Goal: Task Accomplishment & Management: Use online tool/utility

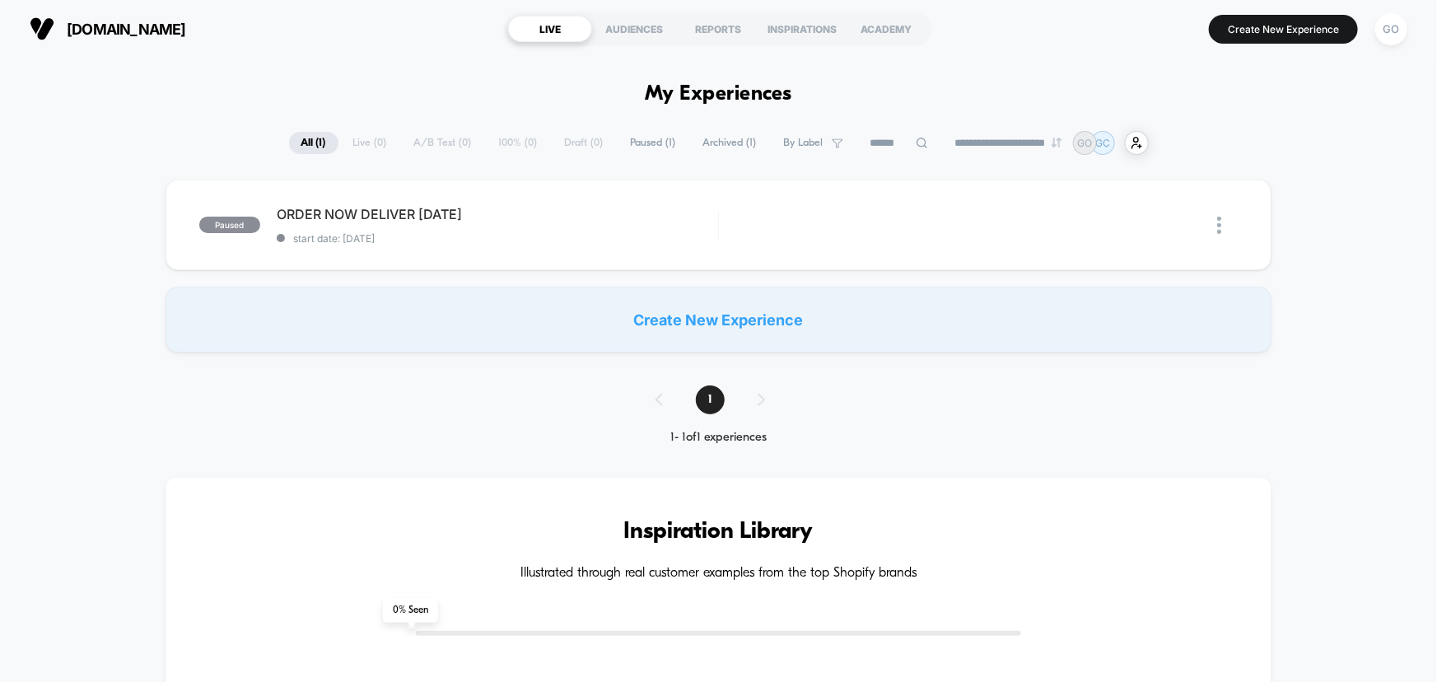
click at [748, 319] on div "Create New Experience" at bounding box center [719, 320] width 1107 height 66
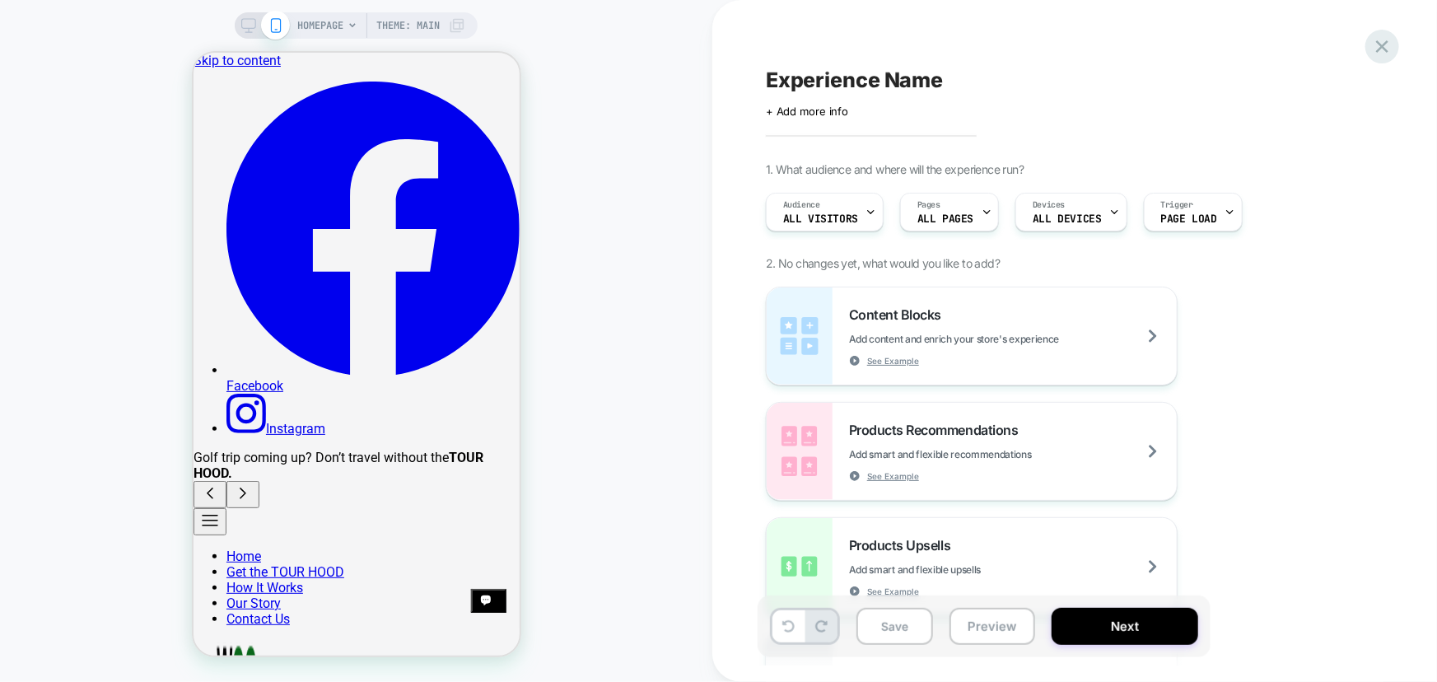
click at [1387, 47] on icon at bounding box center [1382, 46] width 22 height 22
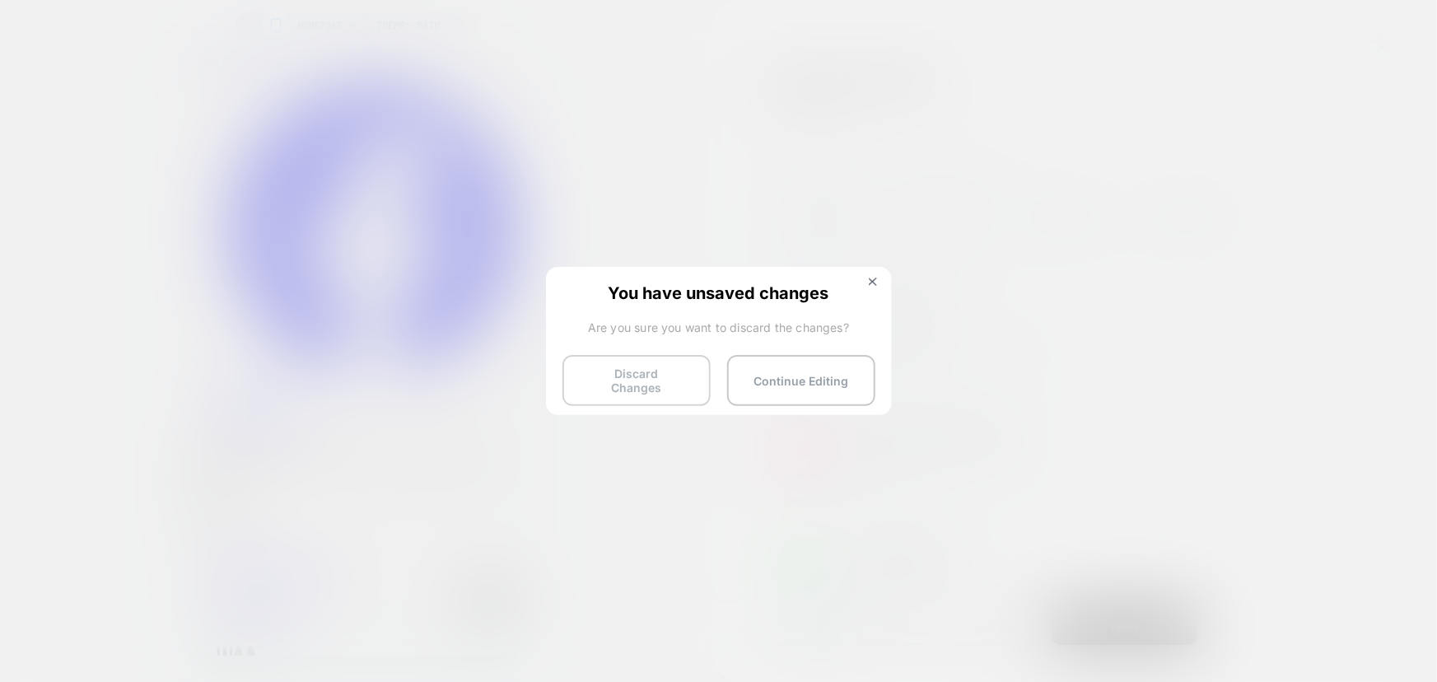
click at [636, 369] on button "Discard Changes" at bounding box center [636, 380] width 148 height 51
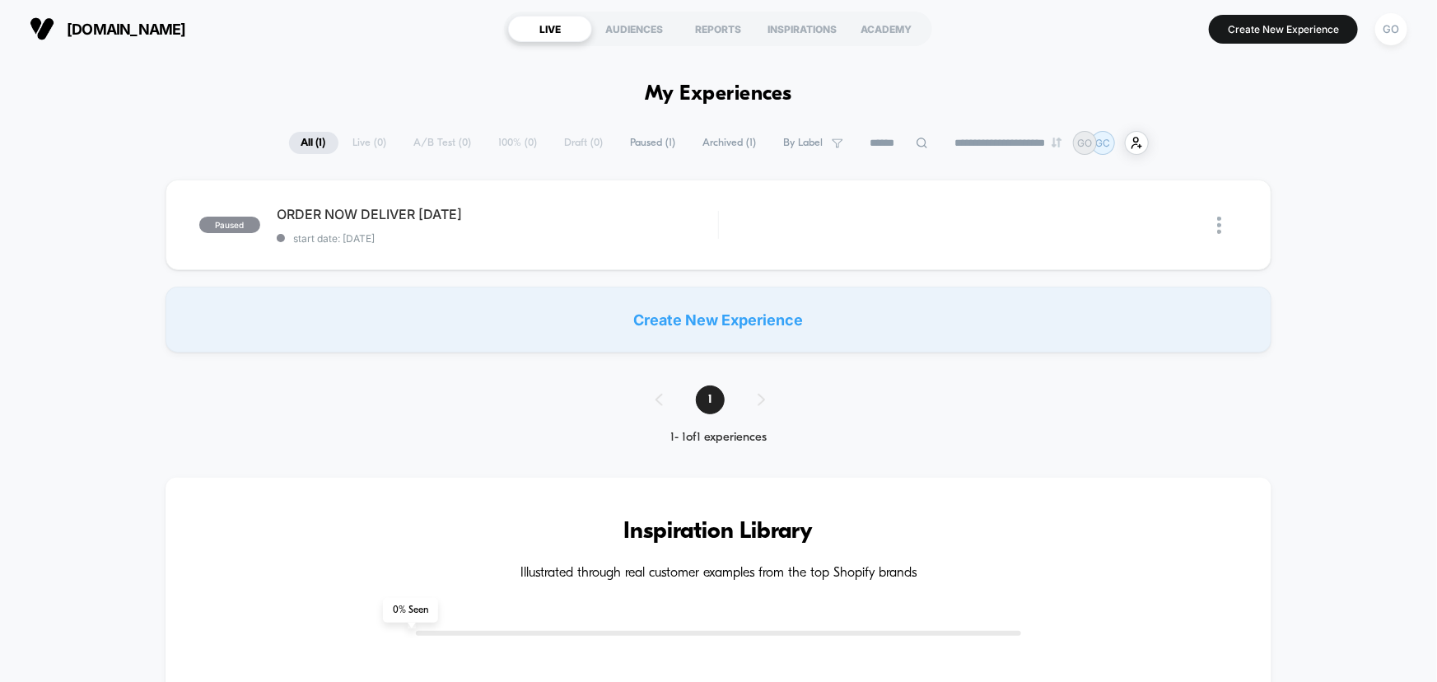
click at [427, 140] on div "**********" at bounding box center [719, 143] width 860 height 24
click at [698, 327] on div "Create New Experience" at bounding box center [719, 320] width 1107 height 66
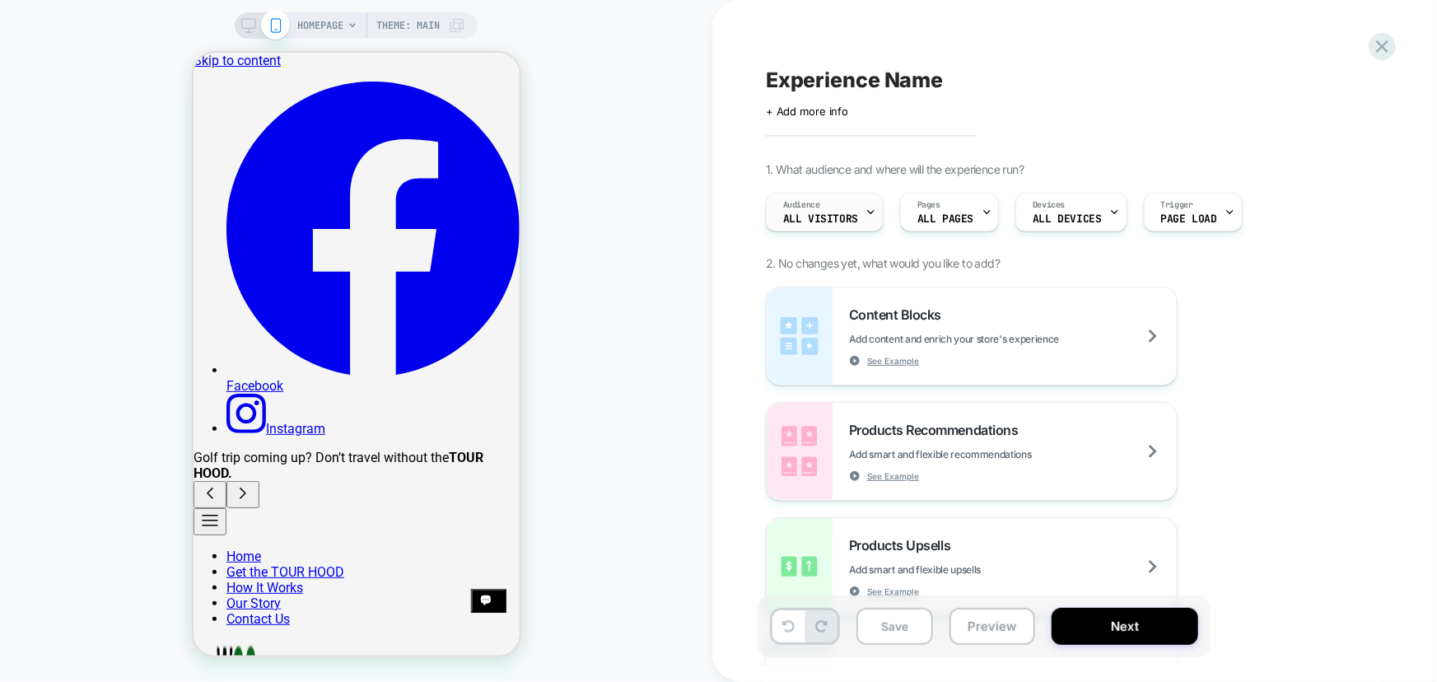
click at [859, 212] on div "Audience All Visitors" at bounding box center [821, 211] width 108 height 37
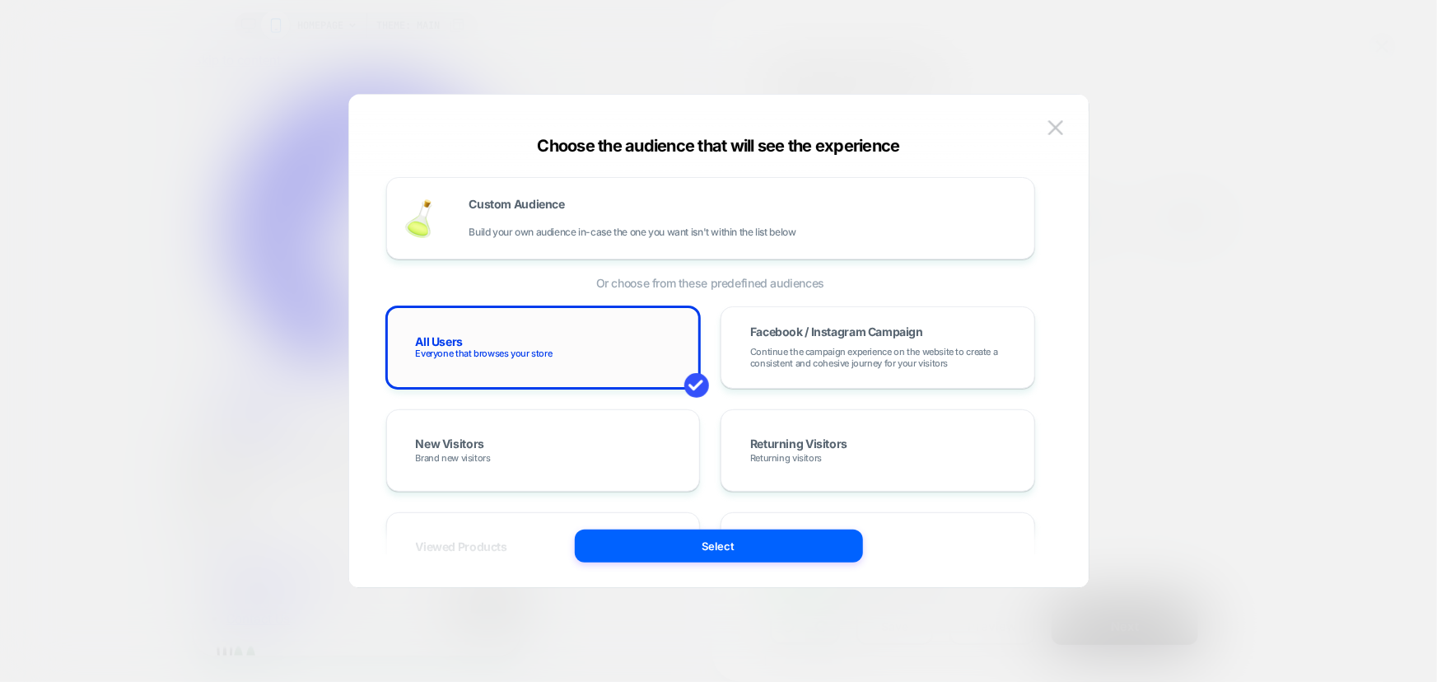
click at [630, 361] on div "All Users Everyone that browses your store" at bounding box center [543, 348] width 280 height 48
click at [730, 543] on button "Select" at bounding box center [719, 545] width 288 height 33
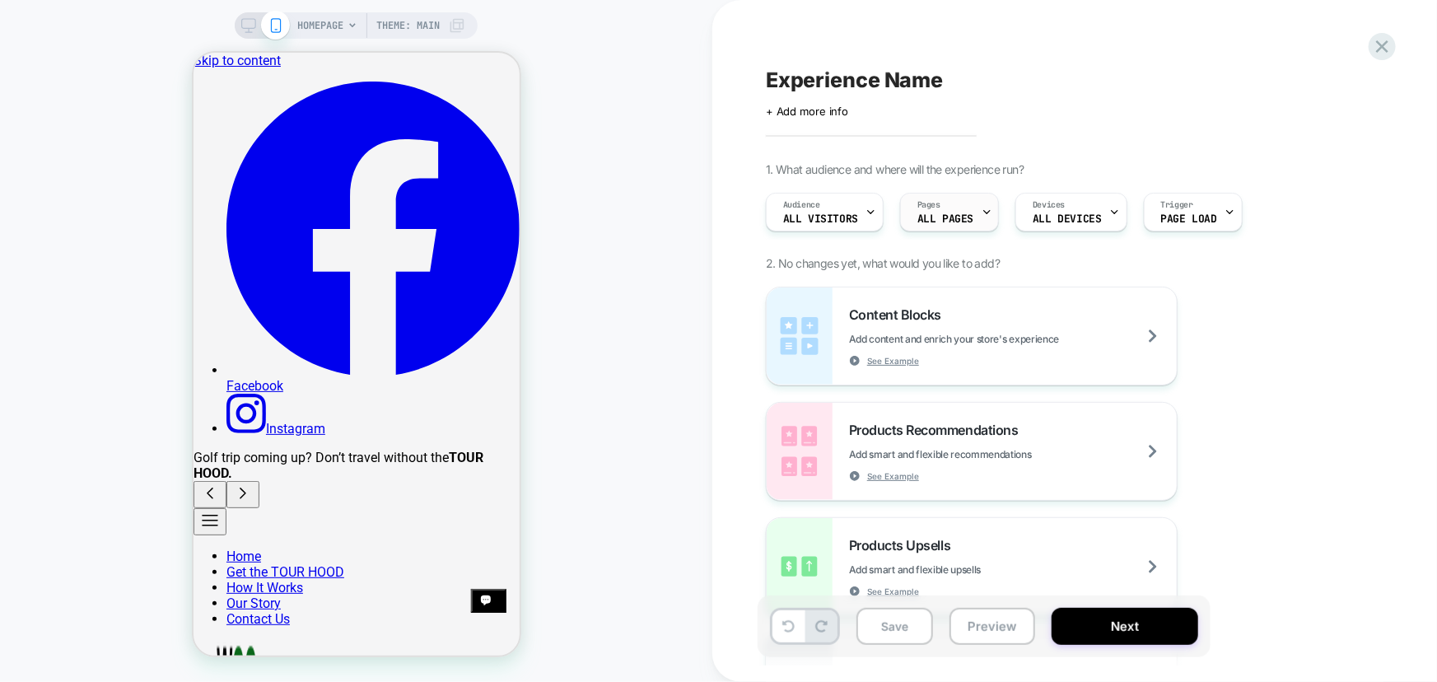
click at [926, 212] on div "Pages ALL PAGES" at bounding box center [945, 211] width 89 height 37
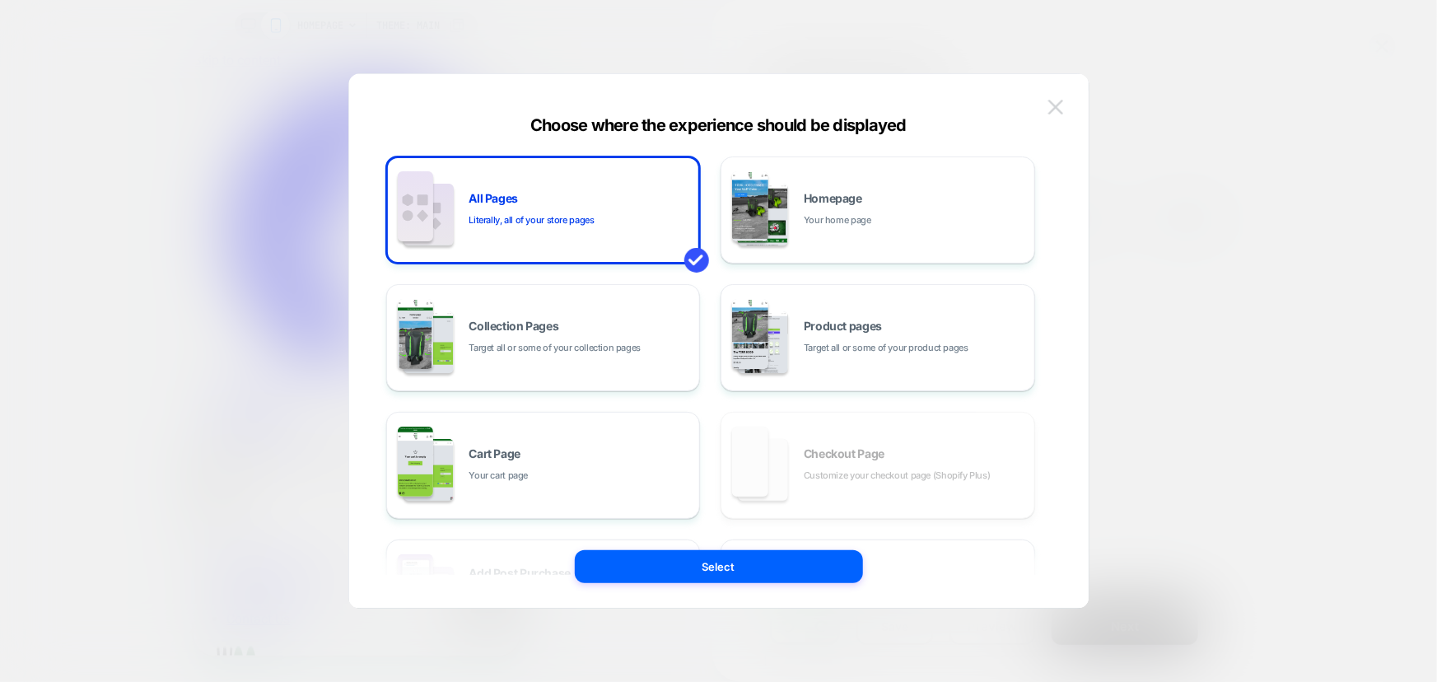
click at [1048, 102] on img at bounding box center [1055, 107] width 15 height 14
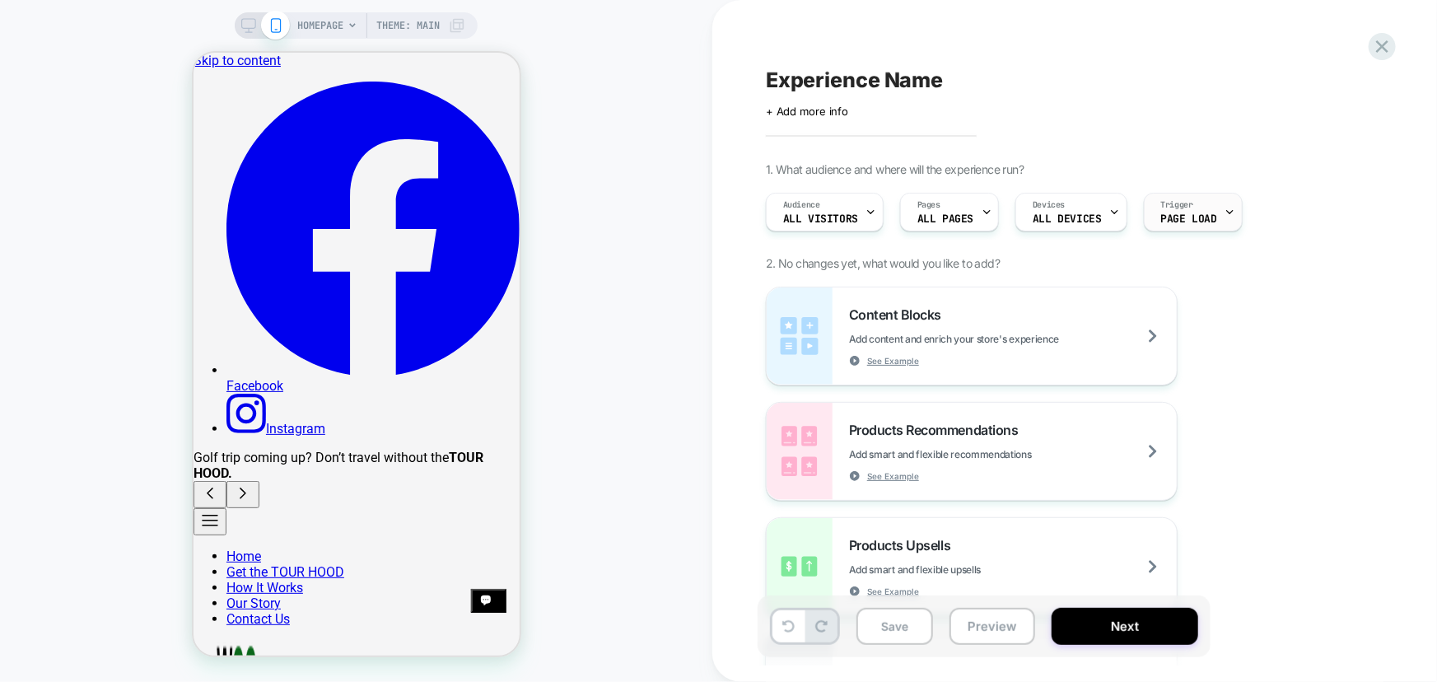
click at [1183, 214] on span "Page Load" at bounding box center [1189, 219] width 56 height 12
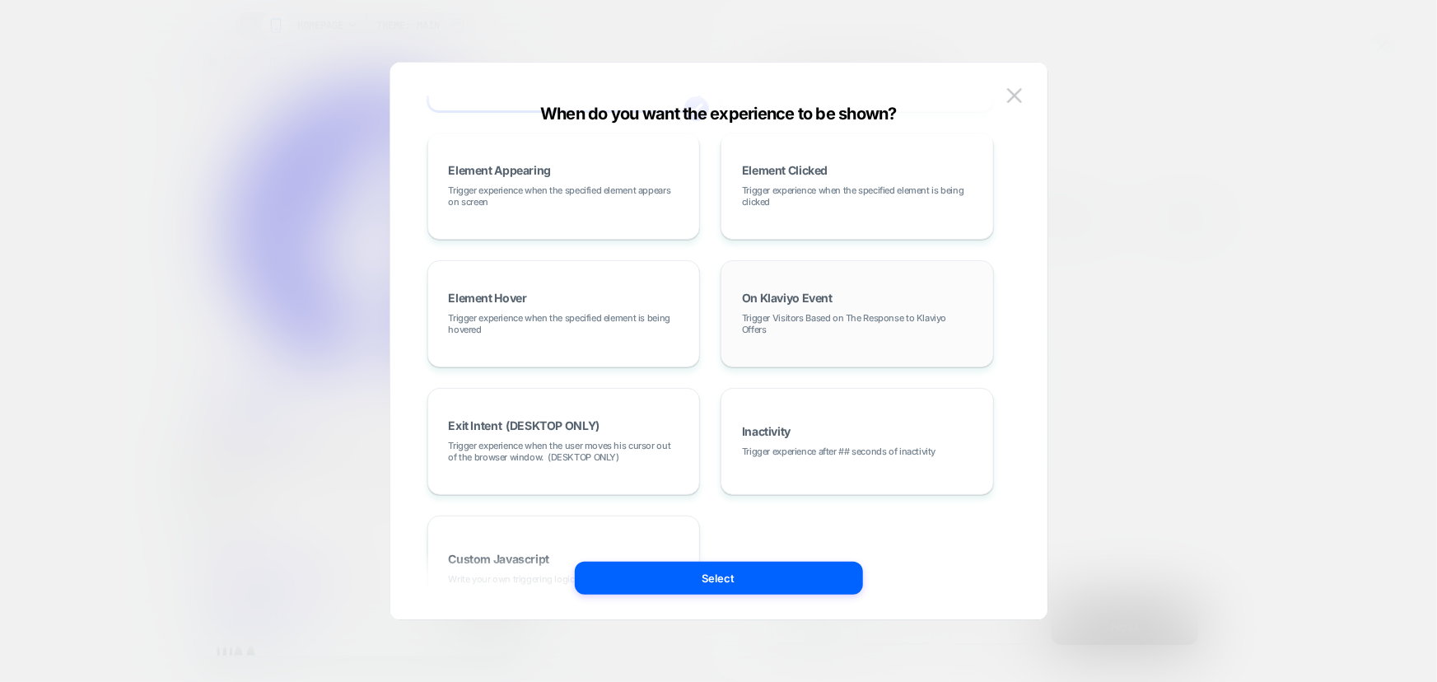
scroll to position [224, 0]
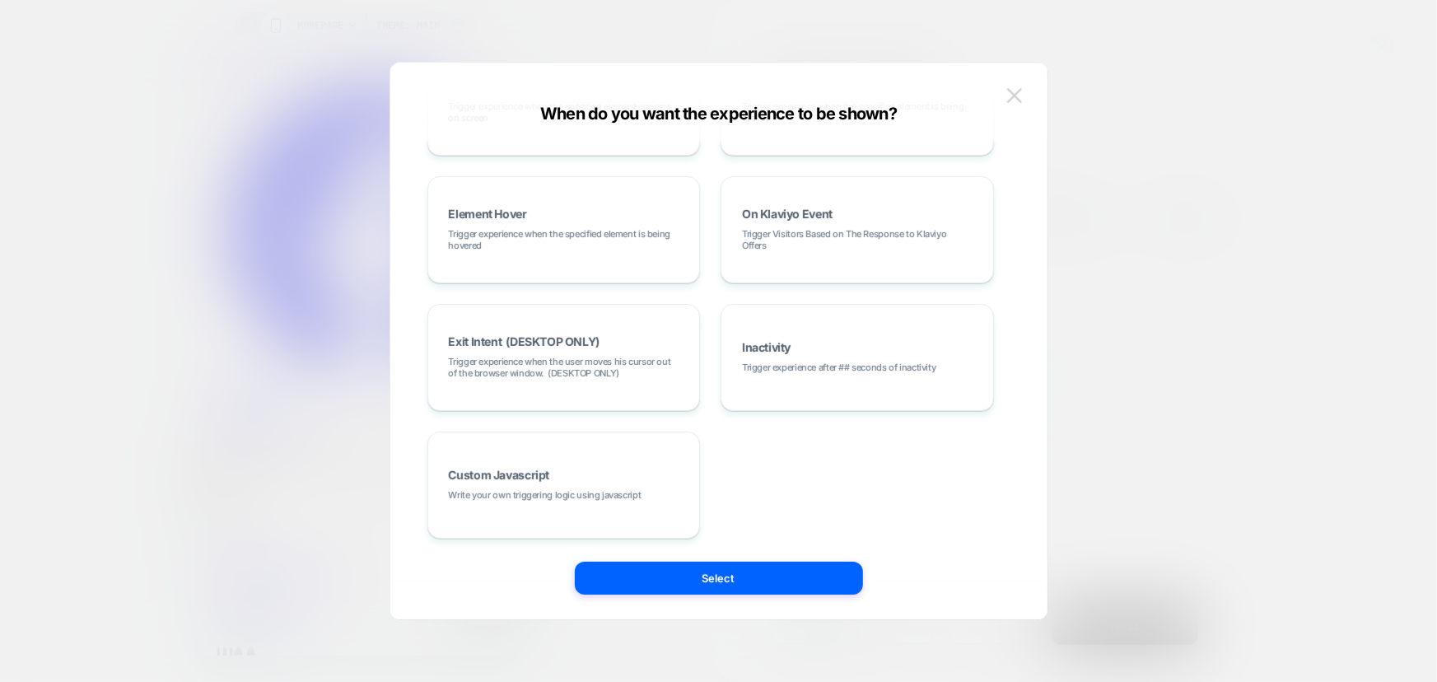
click at [1013, 90] on img at bounding box center [1014, 95] width 15 height 14
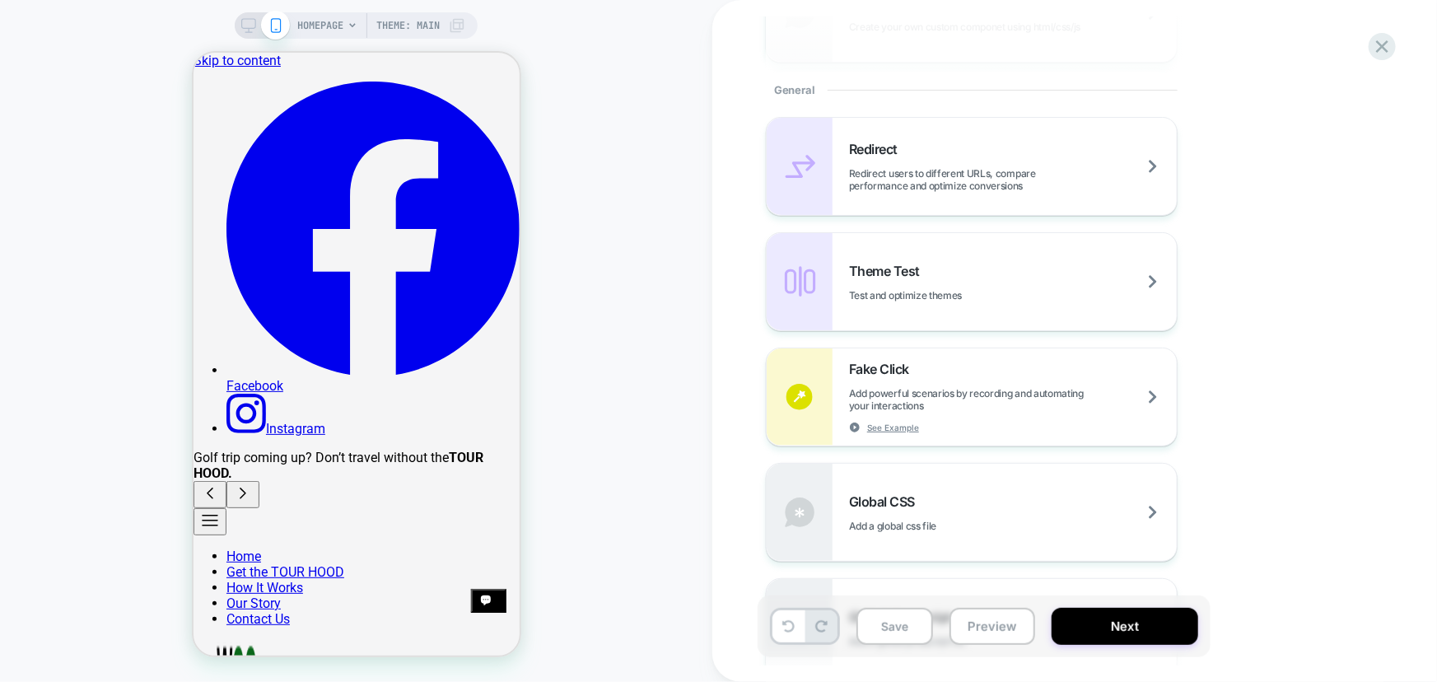
scroll to position [674, 0]
click at [945, 179] on span "Redirect users to different URLs, compare performance and optimize conversions" at bounding box center [1013, 174] width 328 height 25
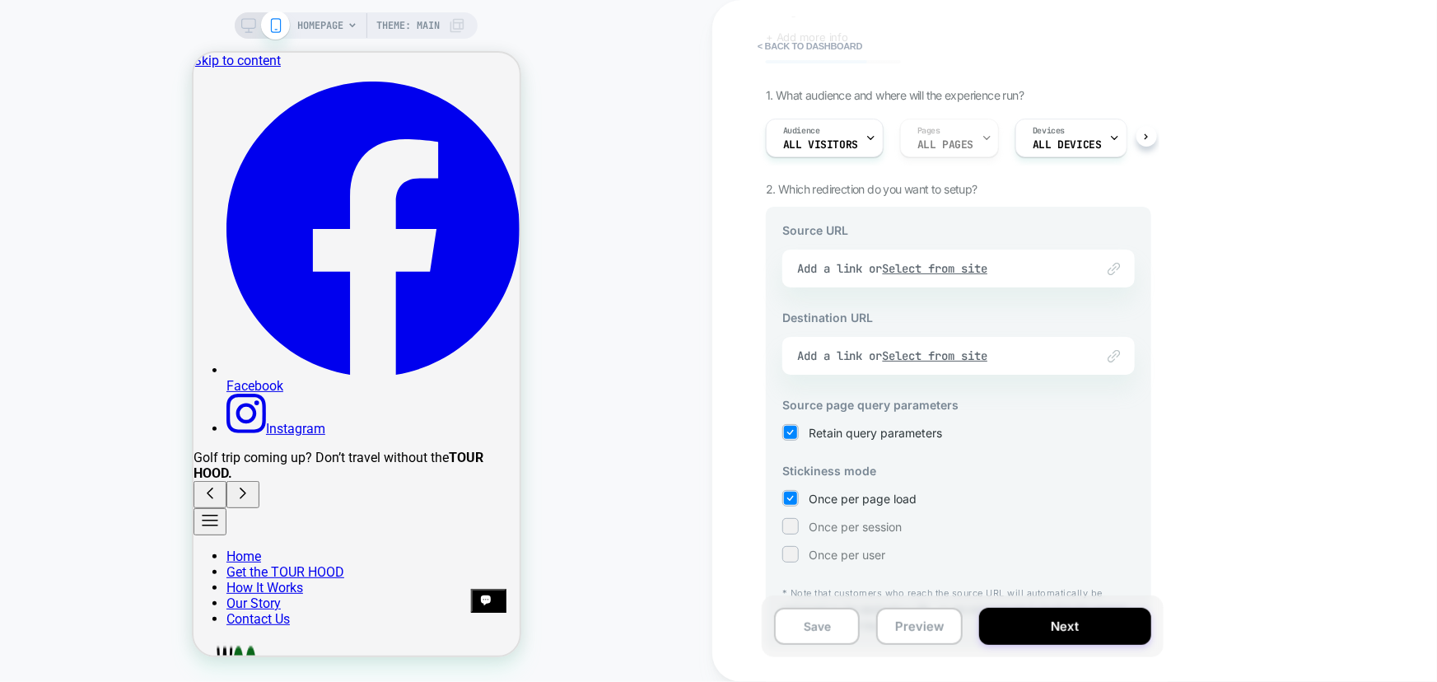
scroll to position [0, 0]
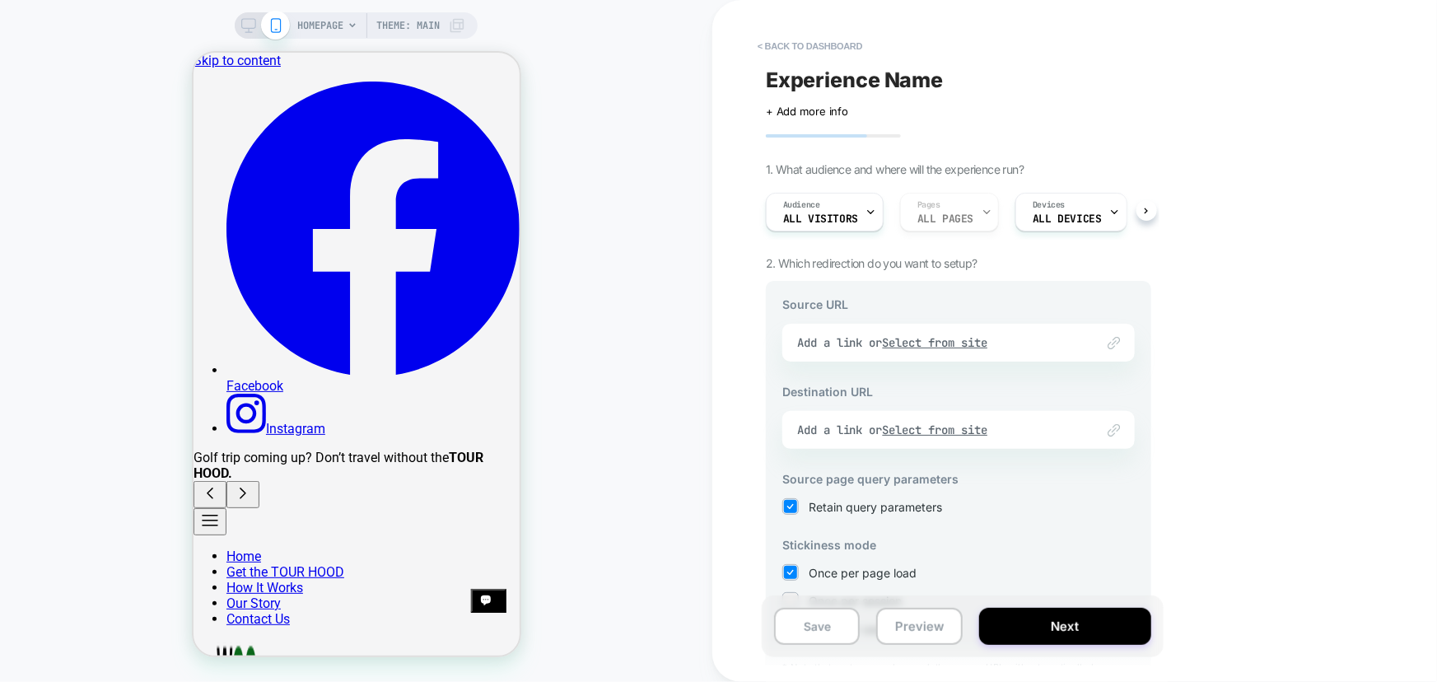
click at [925, 344] on div "Link to Add a link or Select from site" at bounding box center [958, 343] width 352 height 38
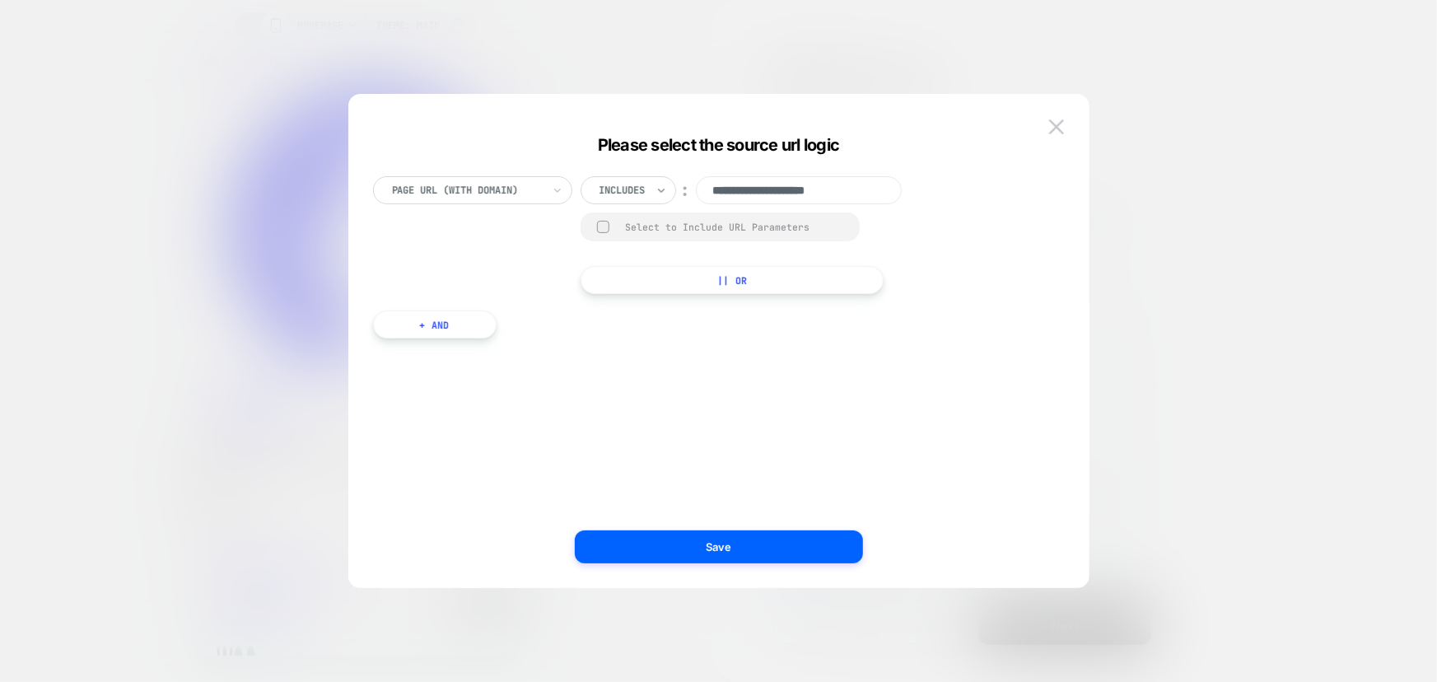
click at [659, 193] on icon at bounding box center [661, 190] width 12 height 16
click at [807, 193] on input "**********" at bounding box center [799, 190] width 206 height 28
click at [601, 226] on div at bounding box center [603, 227] width 12 height 12
click at [608, 225] on rect at bounding box center [604, 227] width 14 height 13
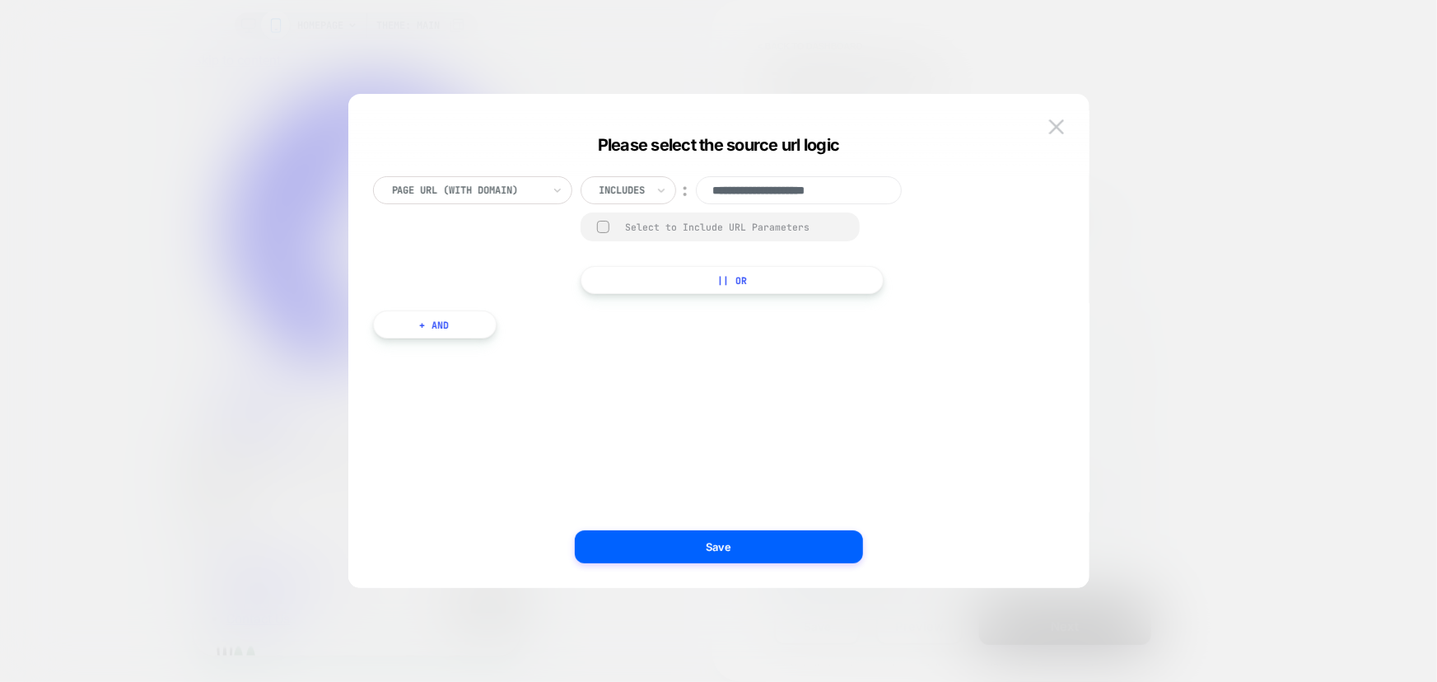
click at [884, 185] on input "**********" at bounding box center [799, 190] width 206 height 28
click at [1055, 120] on img at bounding box center [1056, 126] width 15 height 14
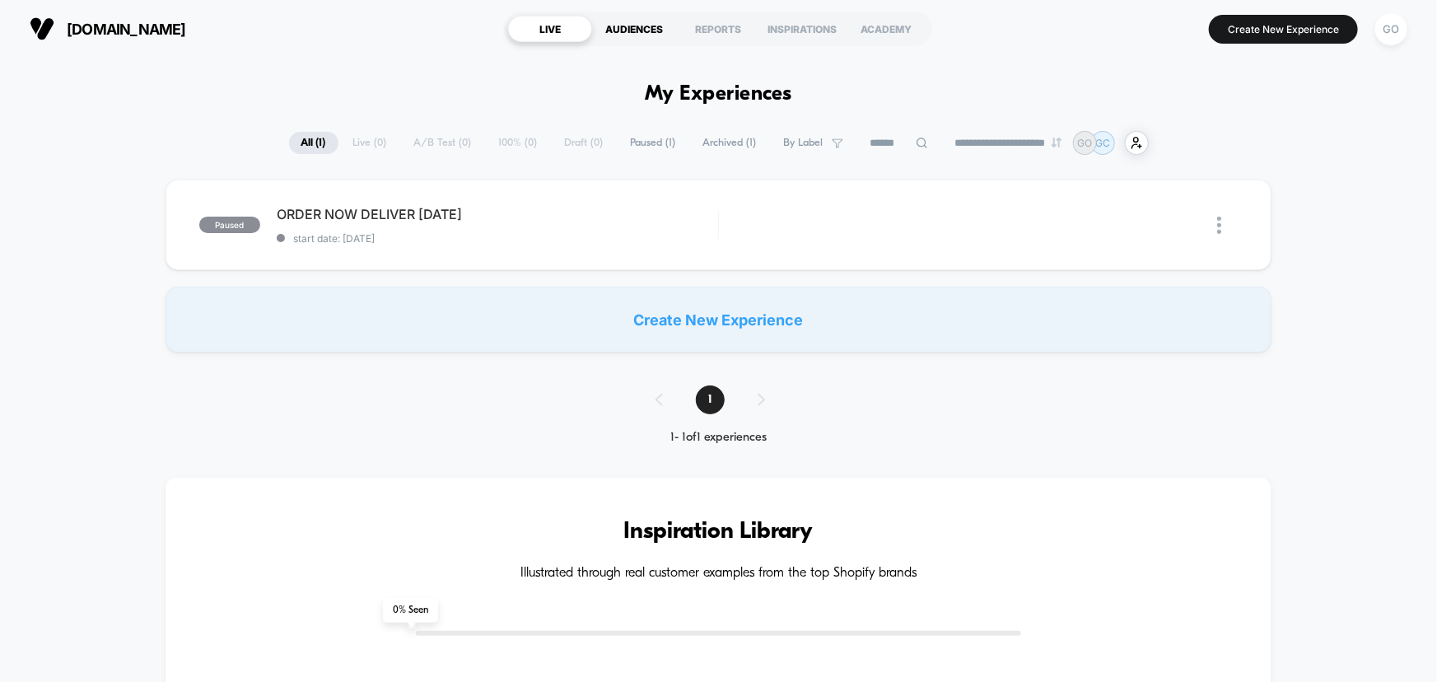
click at [629, 32] on div "AUDIENCES" at bounding box center [634, 29] width 84 height 26
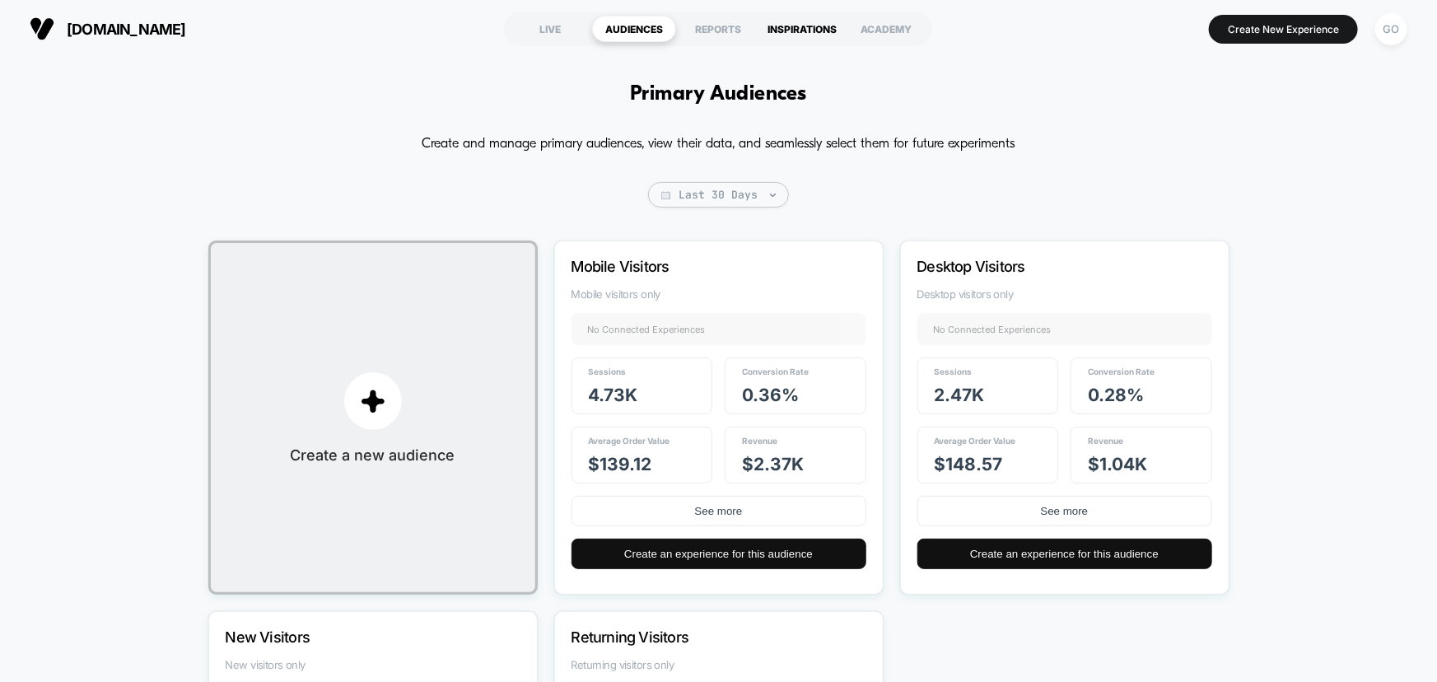
click at [796, 27] on div "INSPIRATIONS" at bounding box center [802, 29] width 84 height 26
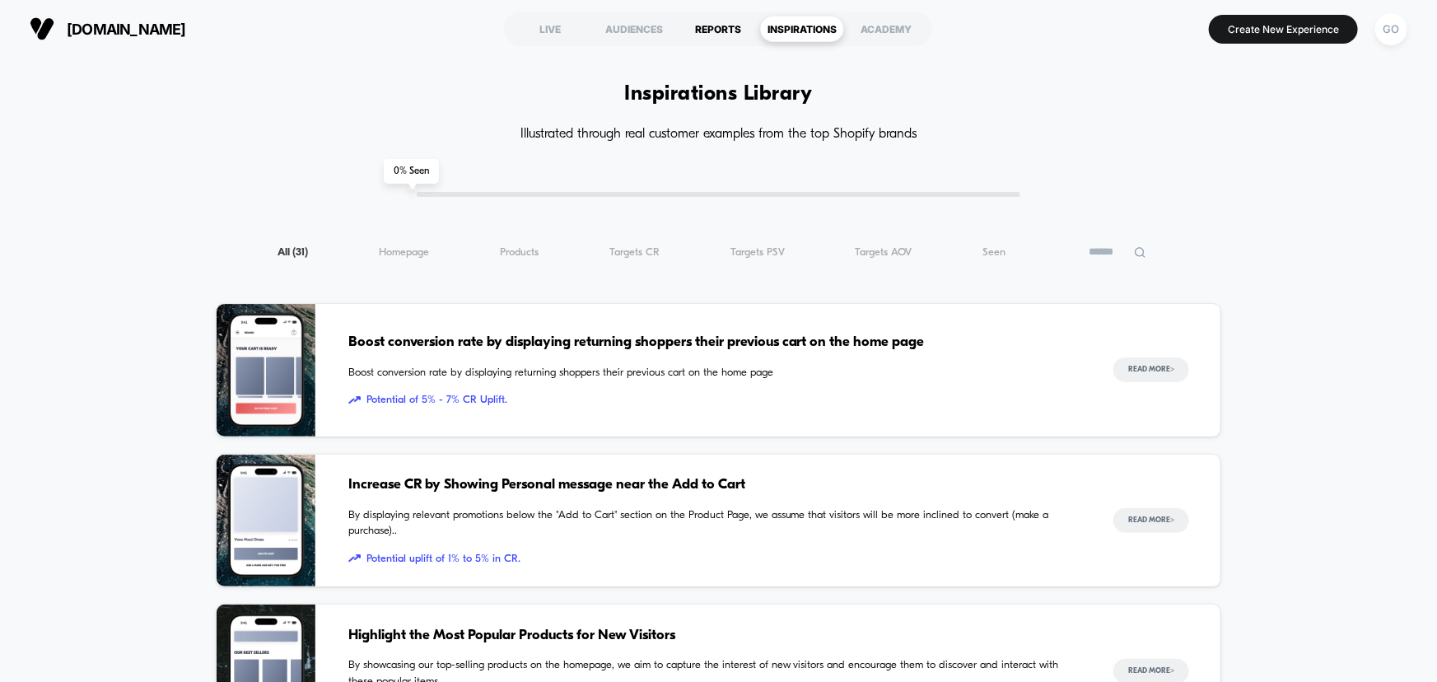
click at [735, 28] on div "REPORTS" at bounding box center [718, 29] width 84 height 26
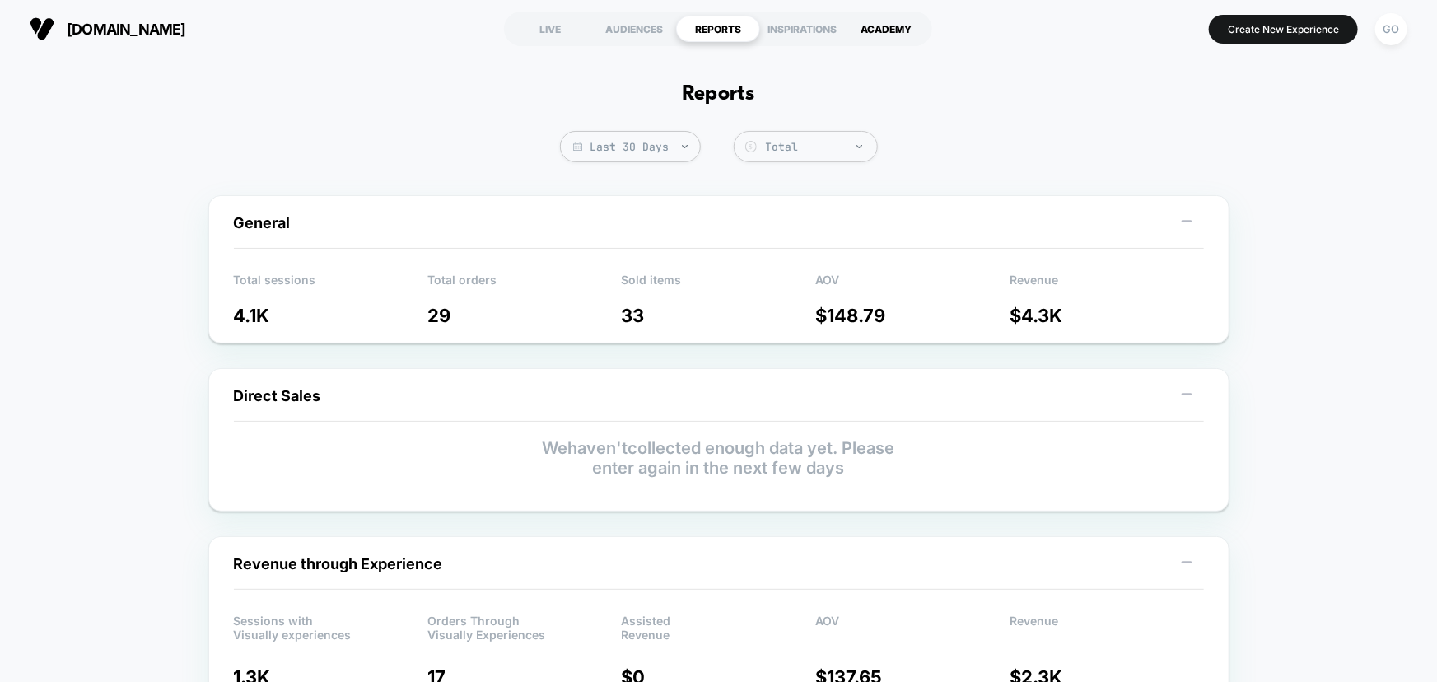
click at [879, 31] on div "ACADEMY" at bounding box center [886, 29] width 84 height 26
click at [545, 26] on div "LIVE" at bounding box center [550, 29] width 84 height 26
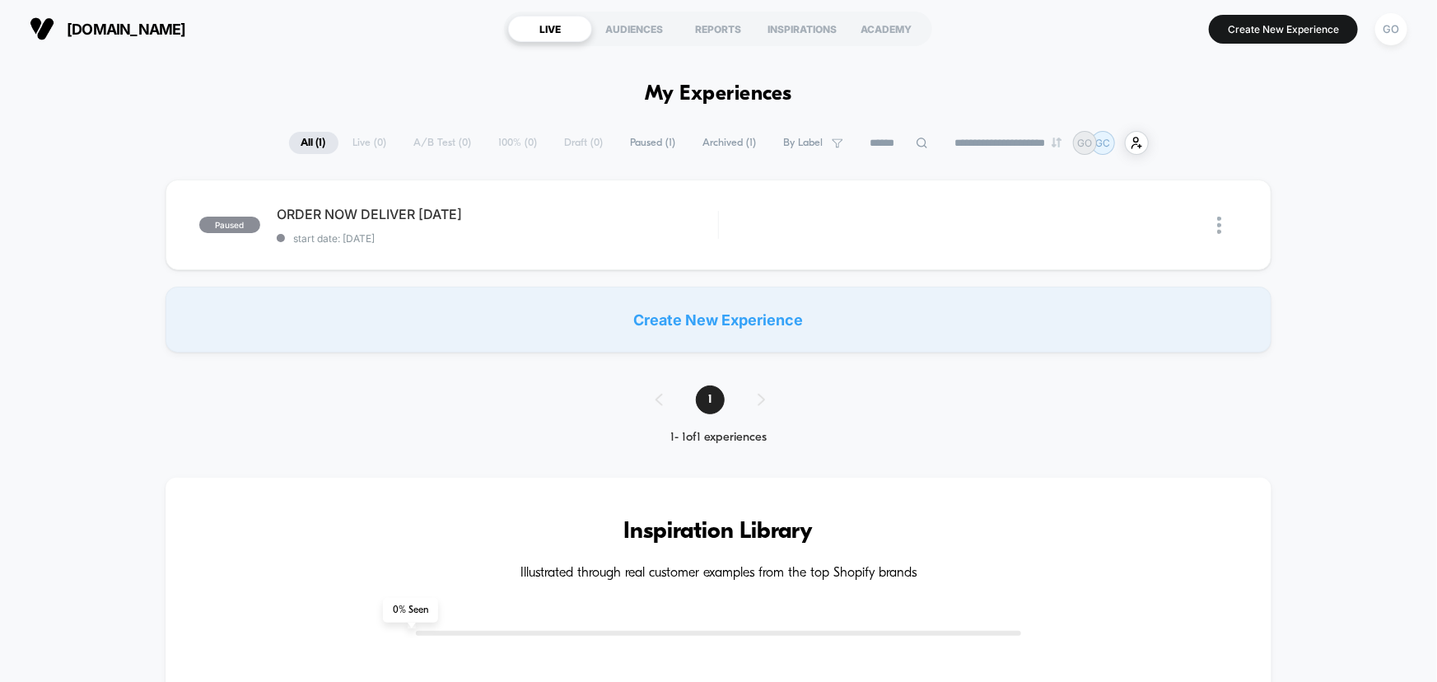
click at [416, 141] on div "**********" at bounding box center [719, 143] width 860 height 24
click at [419, 136] on div "**********" at bounding box center [719, 143] width 860 height 24
click at [445, 139] on div "**********" at bounding box center [719, 143] width 860 height 24
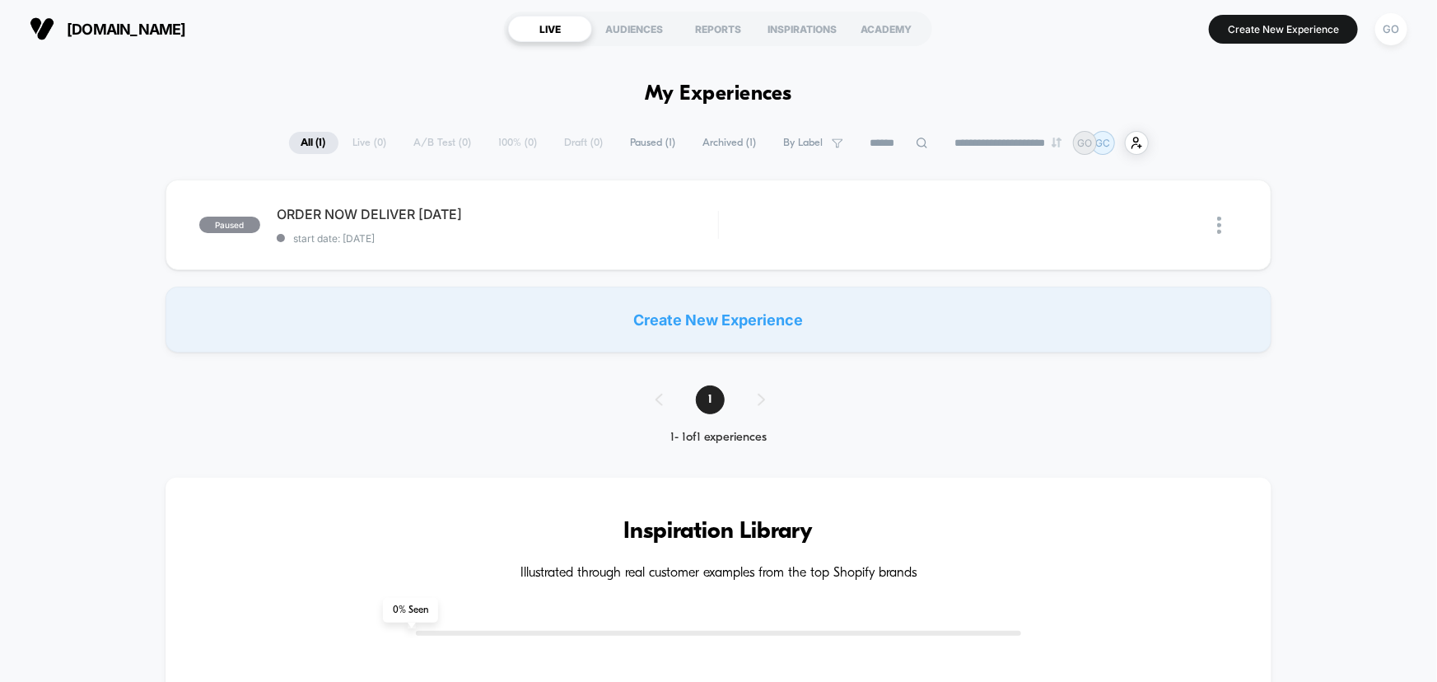
click at [445, 139] on div "**********" at bounding box center [719, 143] width 860 height 24
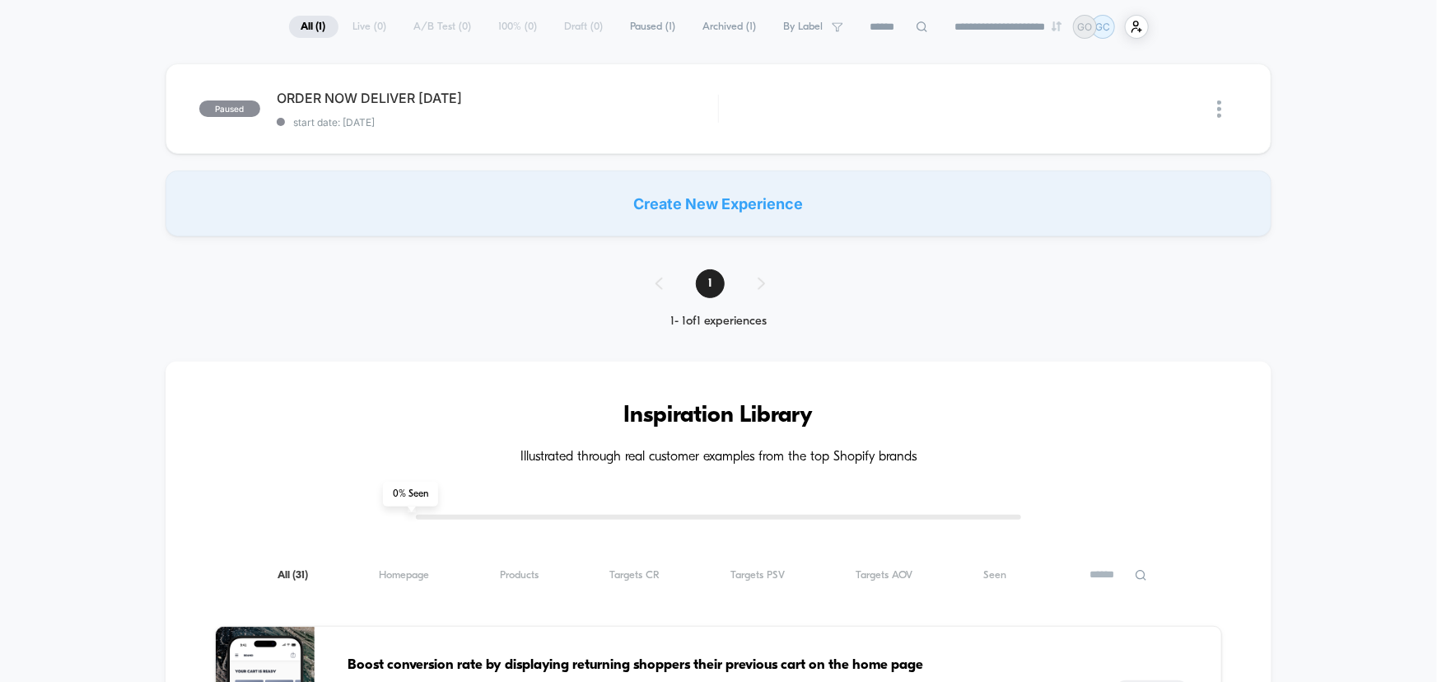
scroll to position [149, 0]
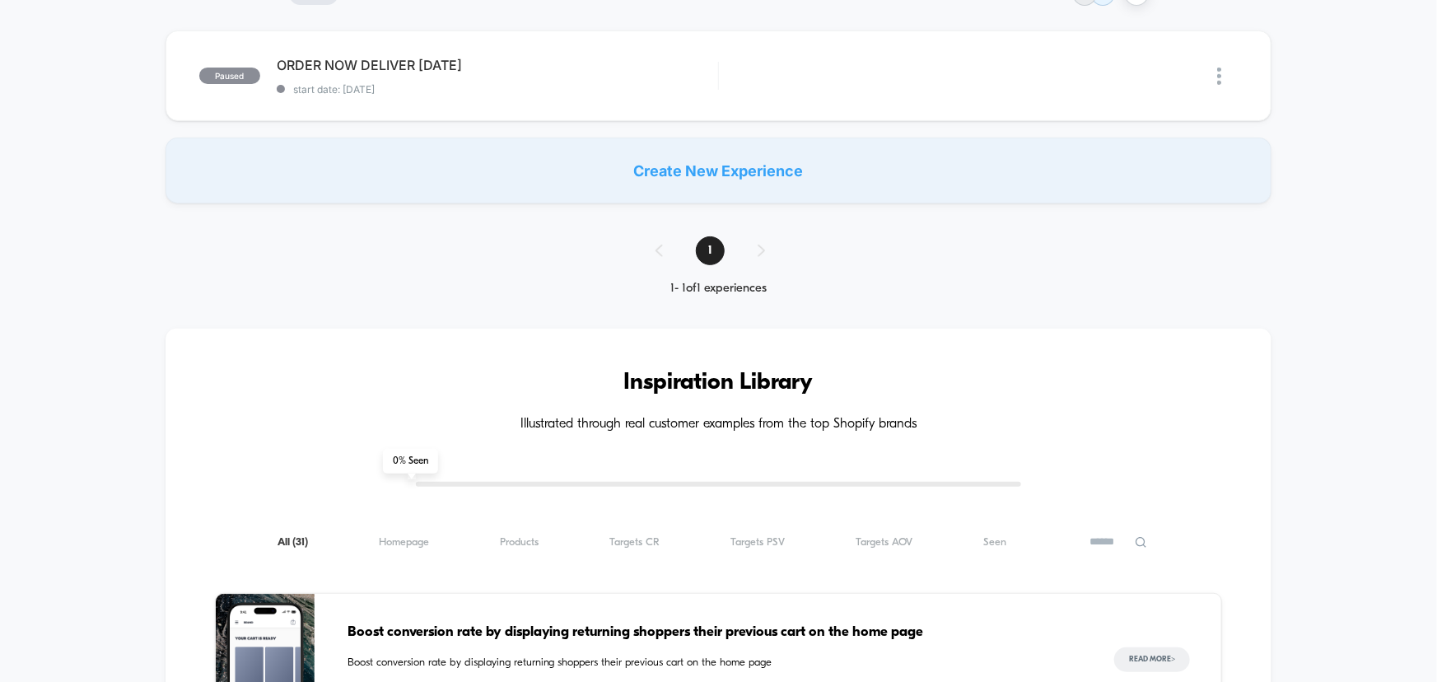
click at [716, 165] on div "Create New Experience" at bounding box center [719, 171] width 1107 height 66
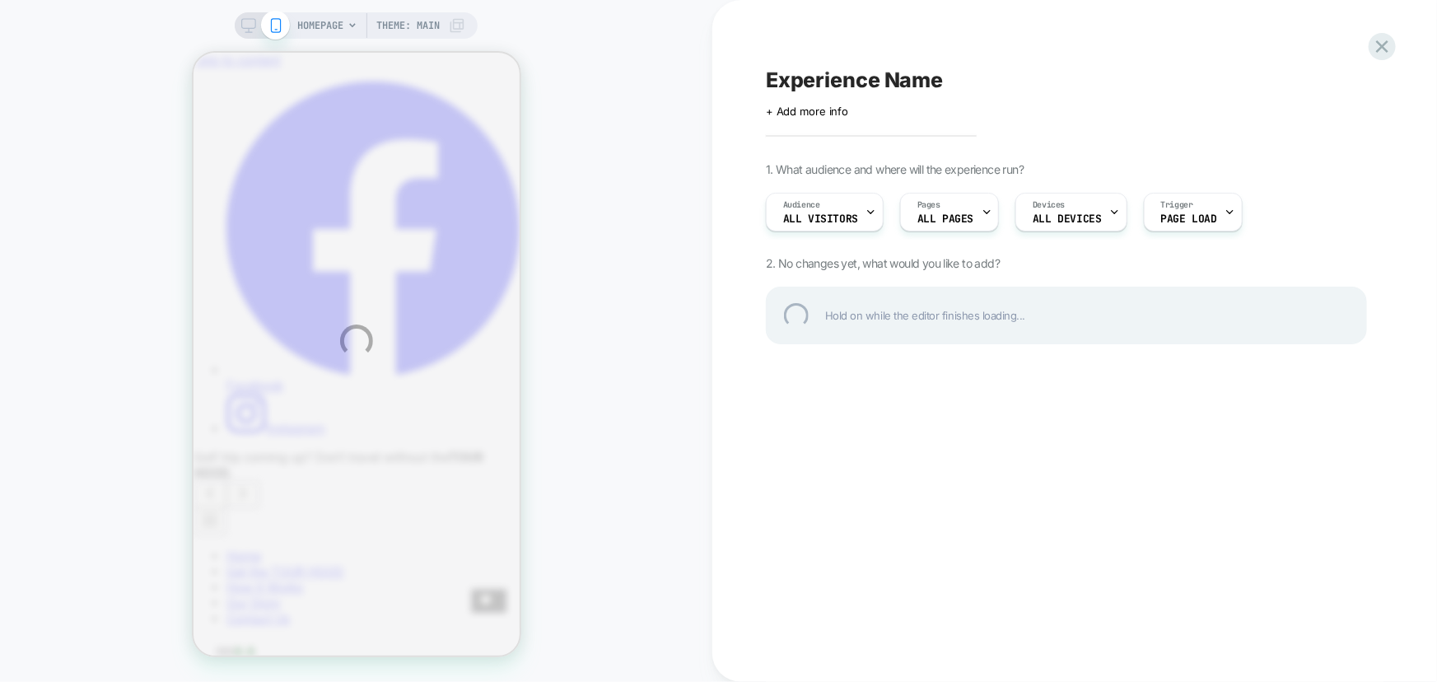
click at [826, 116] on div "HOMEPAGE Theme: MAIN Experience Name Click to edit experience details + Add mor…" at bounding box center [718, 341] width 1437 height 682
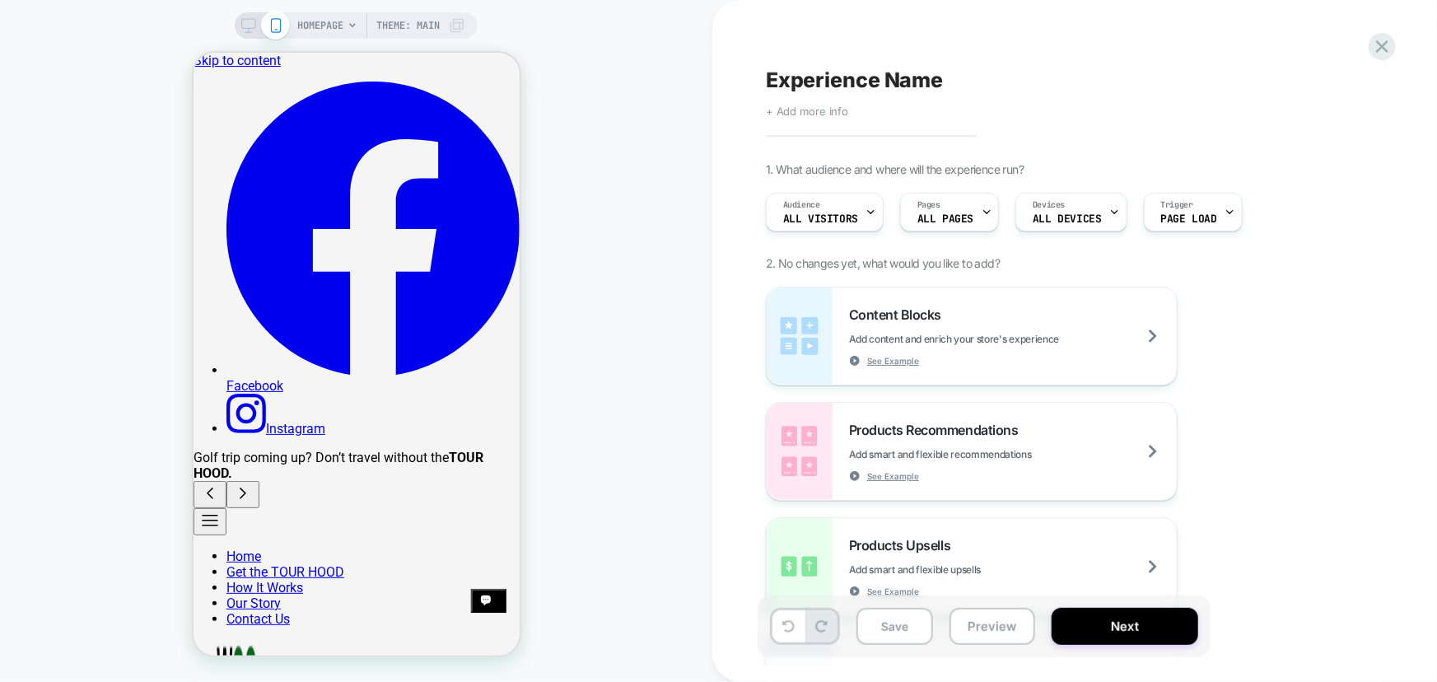
click at [823, 110] on span "+ Add more info" at bounding box center [807, 111] width 82 height 13
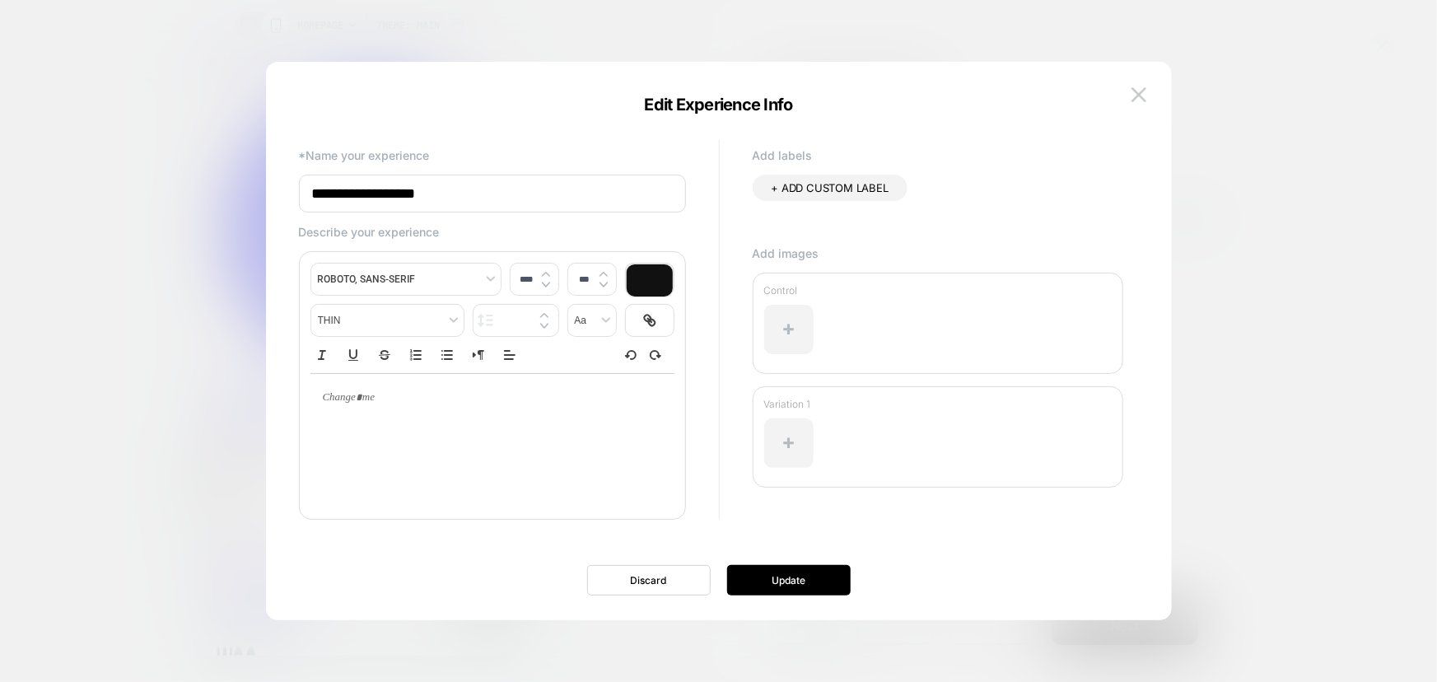
drag, startPoint x: 464, startPoint y: 189, endPoint x: 261, endPoint y: 198, distance: 203.5
click at [261, 198] on body "HOMEPAGE Theme: MAIN Experience Name Click to edit experience details + Add mor…" at bounding box center [718, 341] width 1437 height 682
type input "**********"
click at [790, 582] on button "Update" at bounding box center [789, 580] width 124 height 30
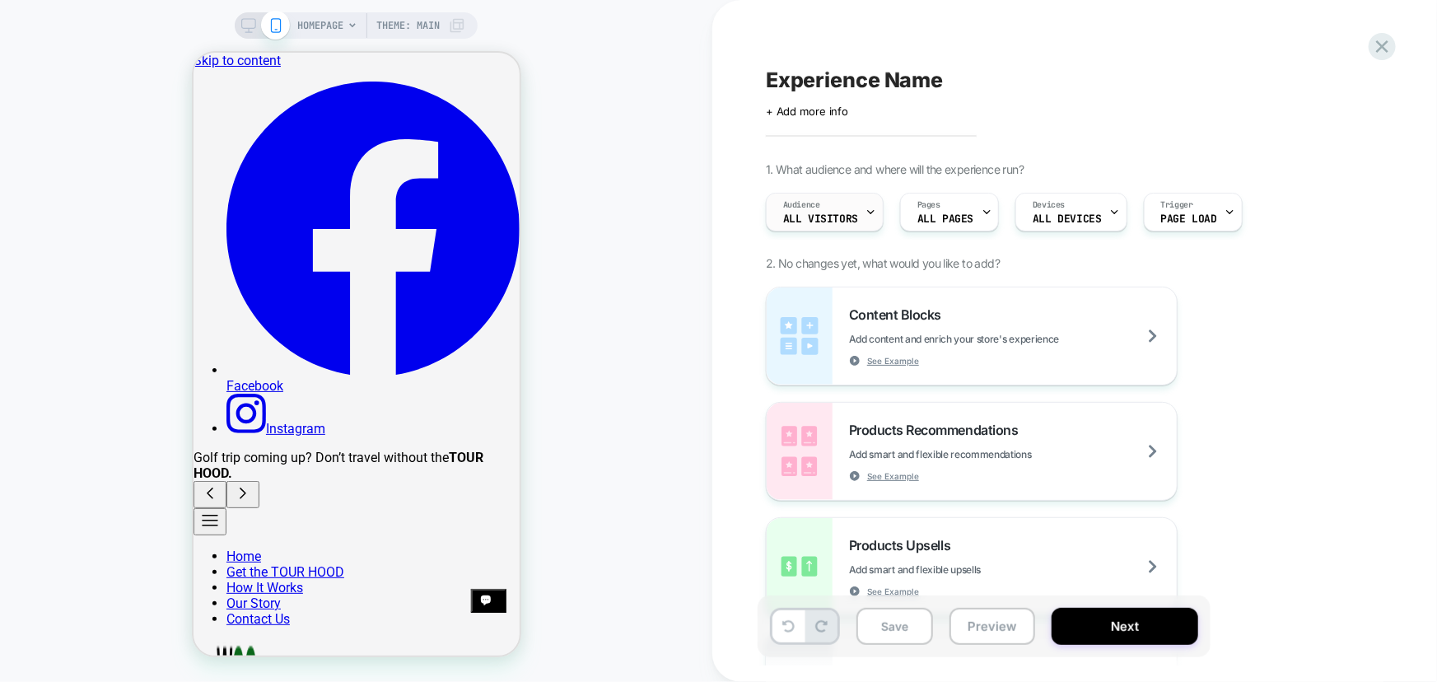
click at [842, 214] on span "All Visitors" at bounding box center [820, 219] width 75 height 12
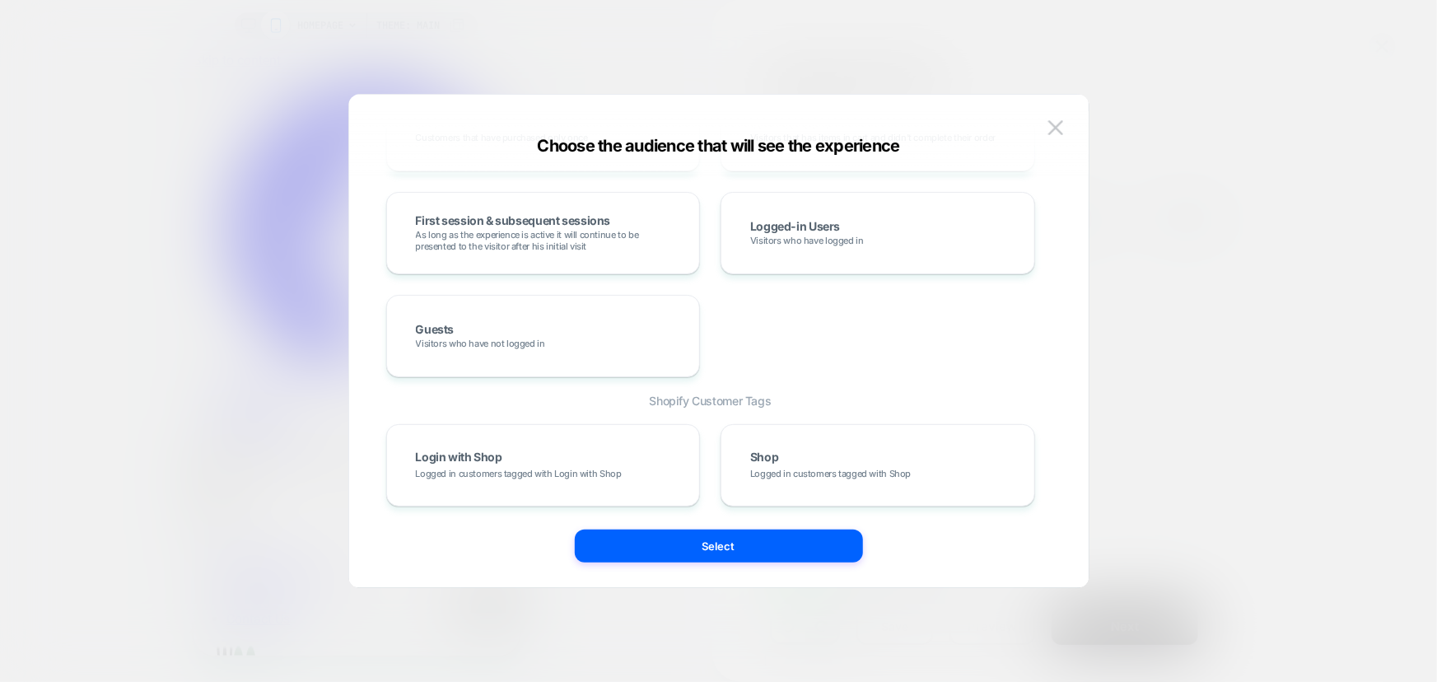
scroll to position [631, 0]
click at [1056, 122] on img at bounding box center [1055, 127] width 15 height 14
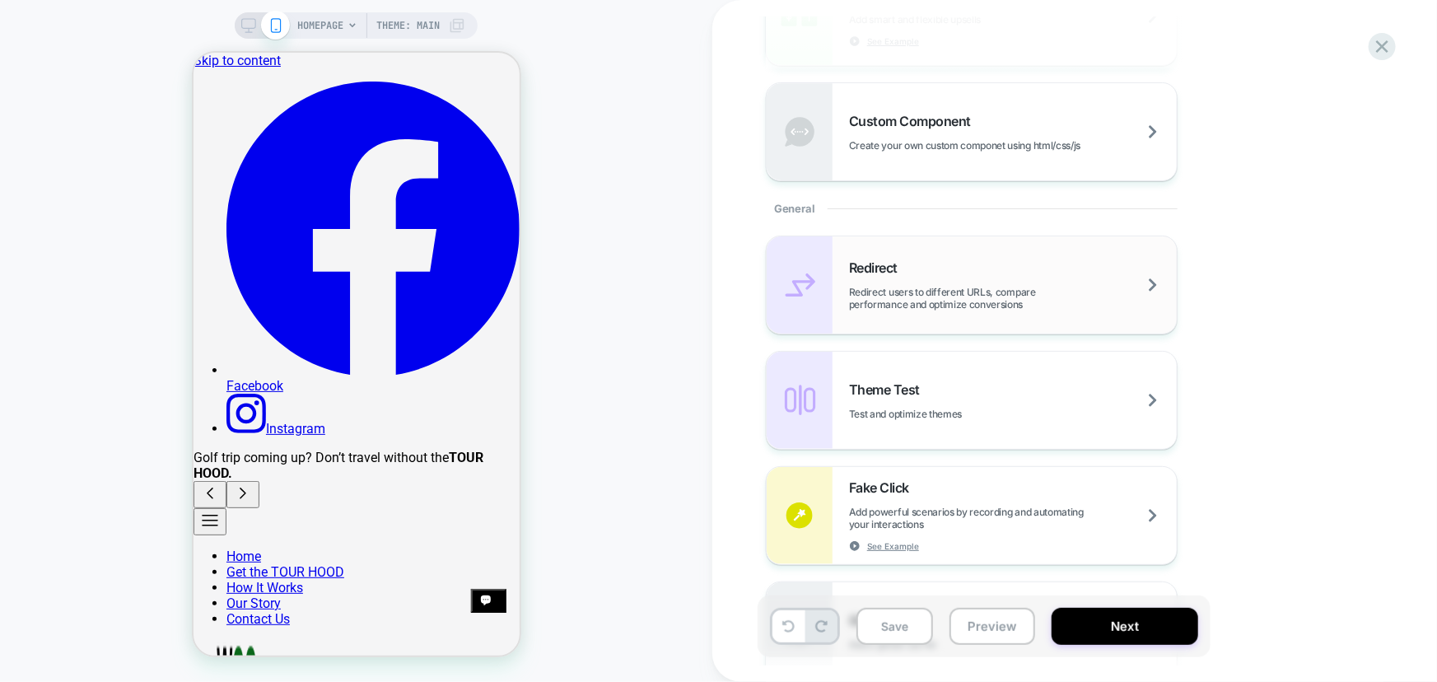
scroll to position [515, 0]
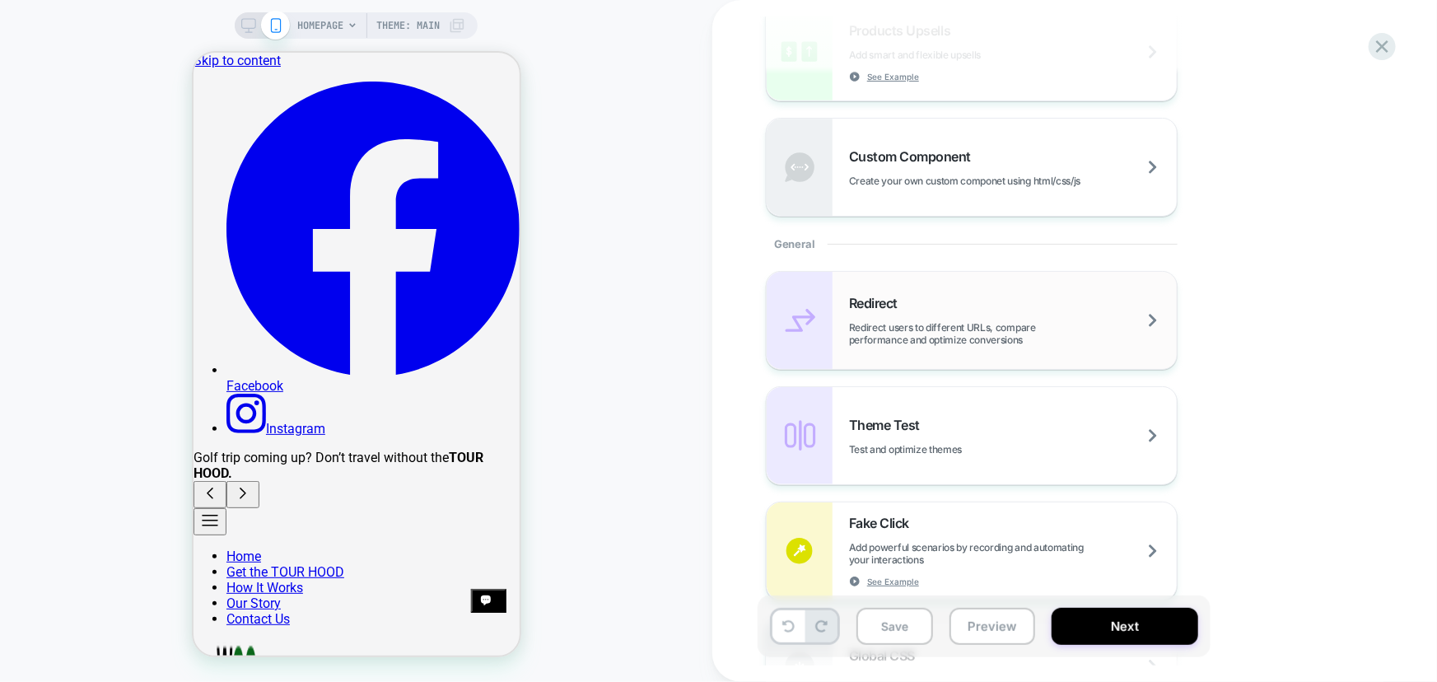
click at [916, 321] on span "Redirect users to different URLs, compare performance and optimize conversions" at bounding box center [1013, 333] width 328 height 25
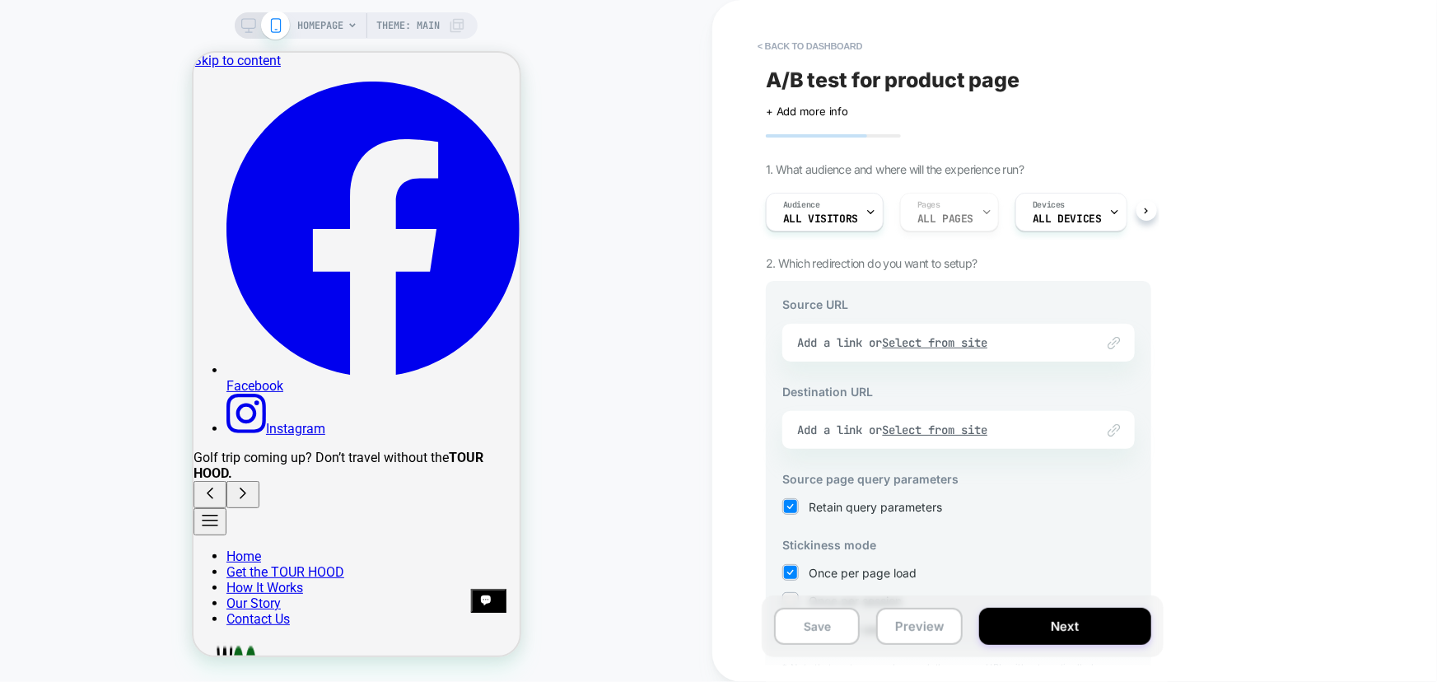
click at [893, 342] on div "Link to Add a link or Select from site" at bounding box center [958, 343] width 352 height 38
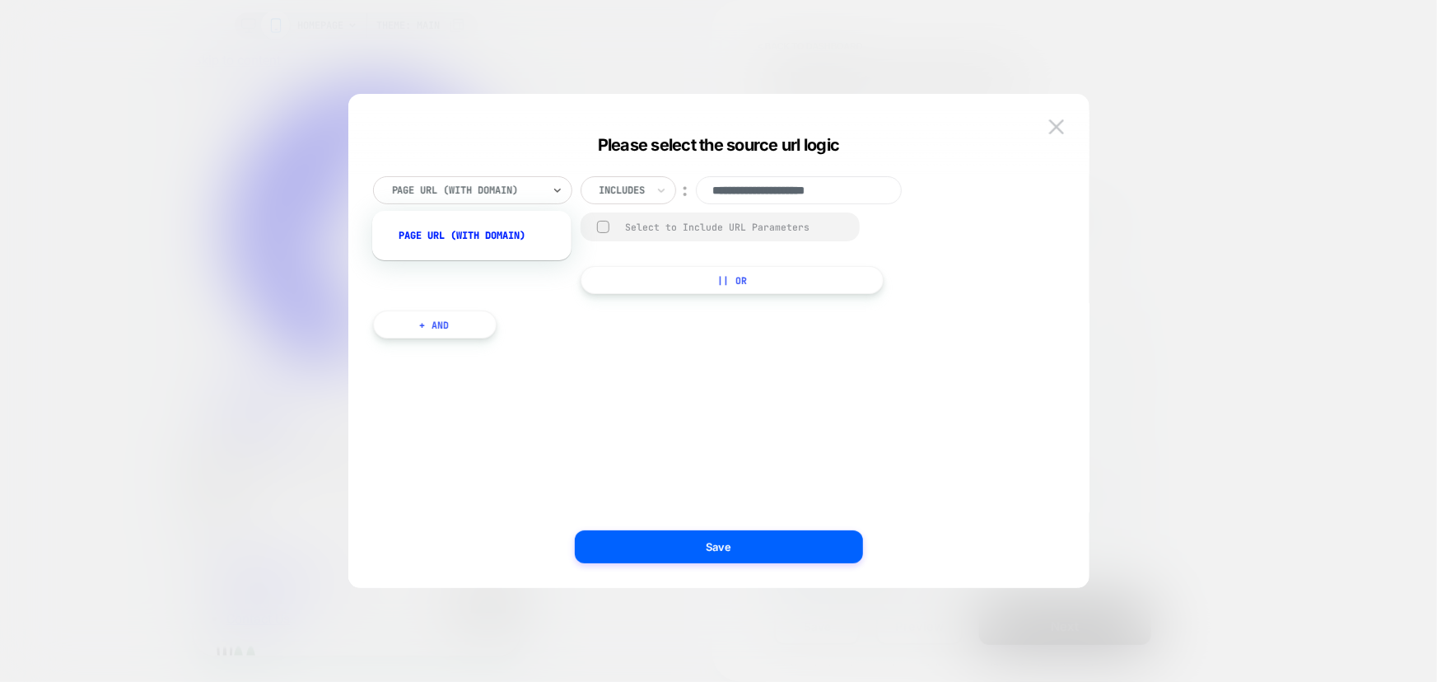
click at [475, 186] on div at bounding box center [467, 190] width 150 height 15
click at [474, 233] on div "Page Url (WITH DOMAIN)" at bounding box center [480, 235] width 183 height 26
click at [483, 188] on div at bounding box center [467, 190] width 150 height 15
click at [481, 230] on div "Page Url (WITH DOMAIN)" at bounding box center [480, 235] width 183 height 26
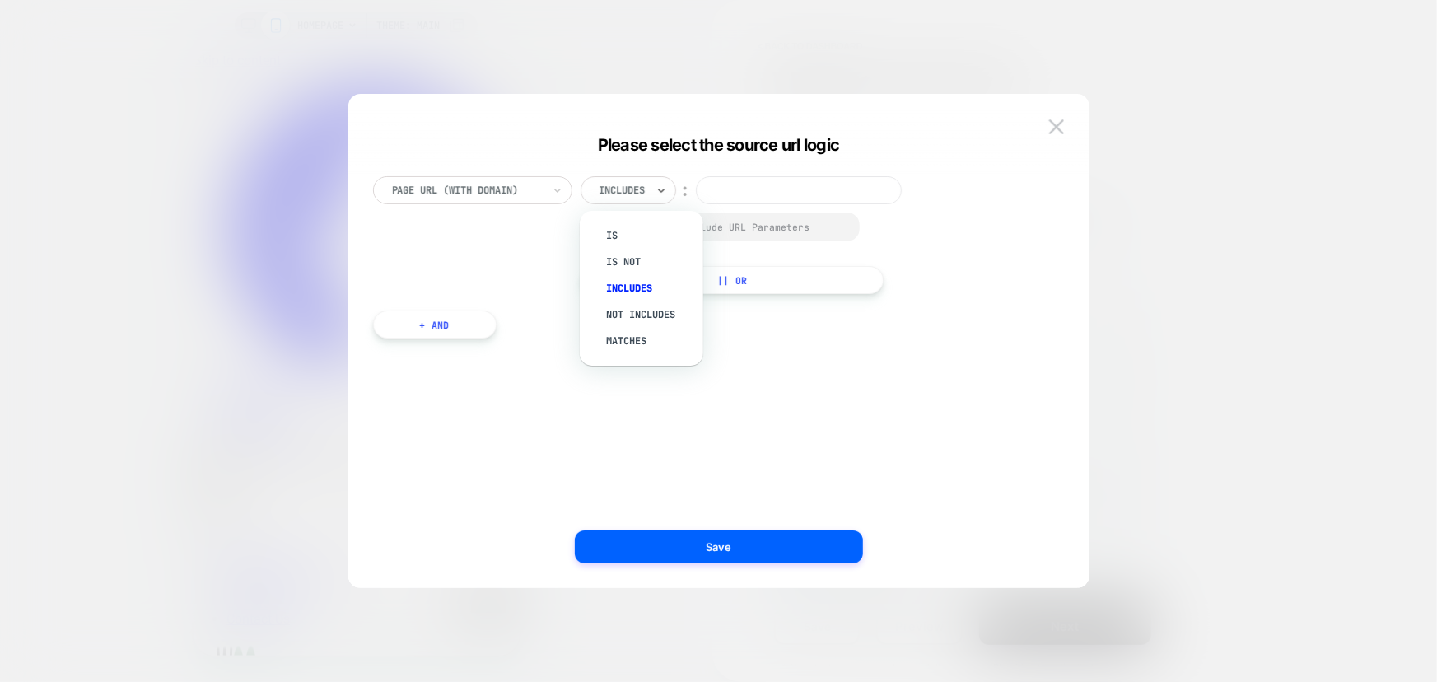
click at [613, 188] on div at bounding box center [622, 190] width 46 height 15
click at [716, 184] on input at bounding box center [799, 190] width 206 height 28
paste input "**********"
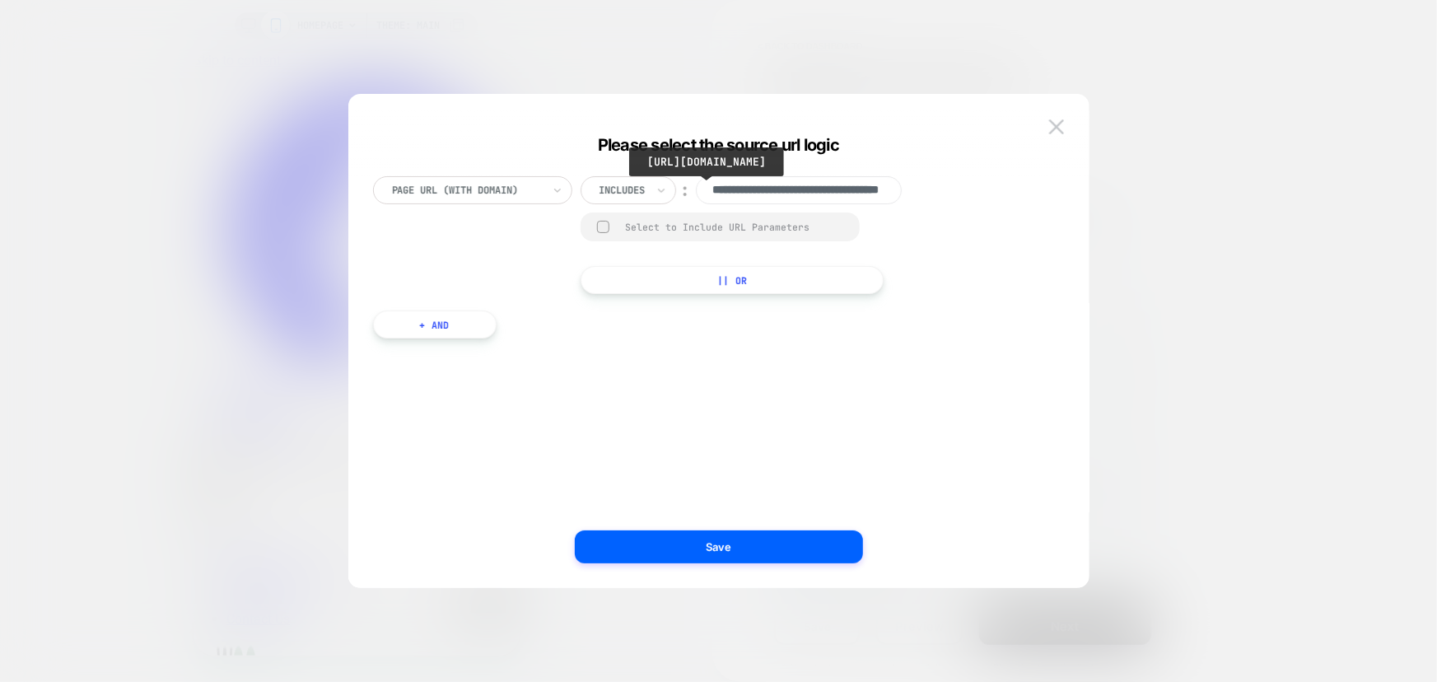
click at [776, 189] on input "**********" at bounding box center [799, 190] width 206 height 28
type input "**********"
click at [603, 222] on div at bounding box center [603, 227] width 12 height 12
click at [757, 282] on button "|| Or" at bounding box center [732, 281] width 304 height 28
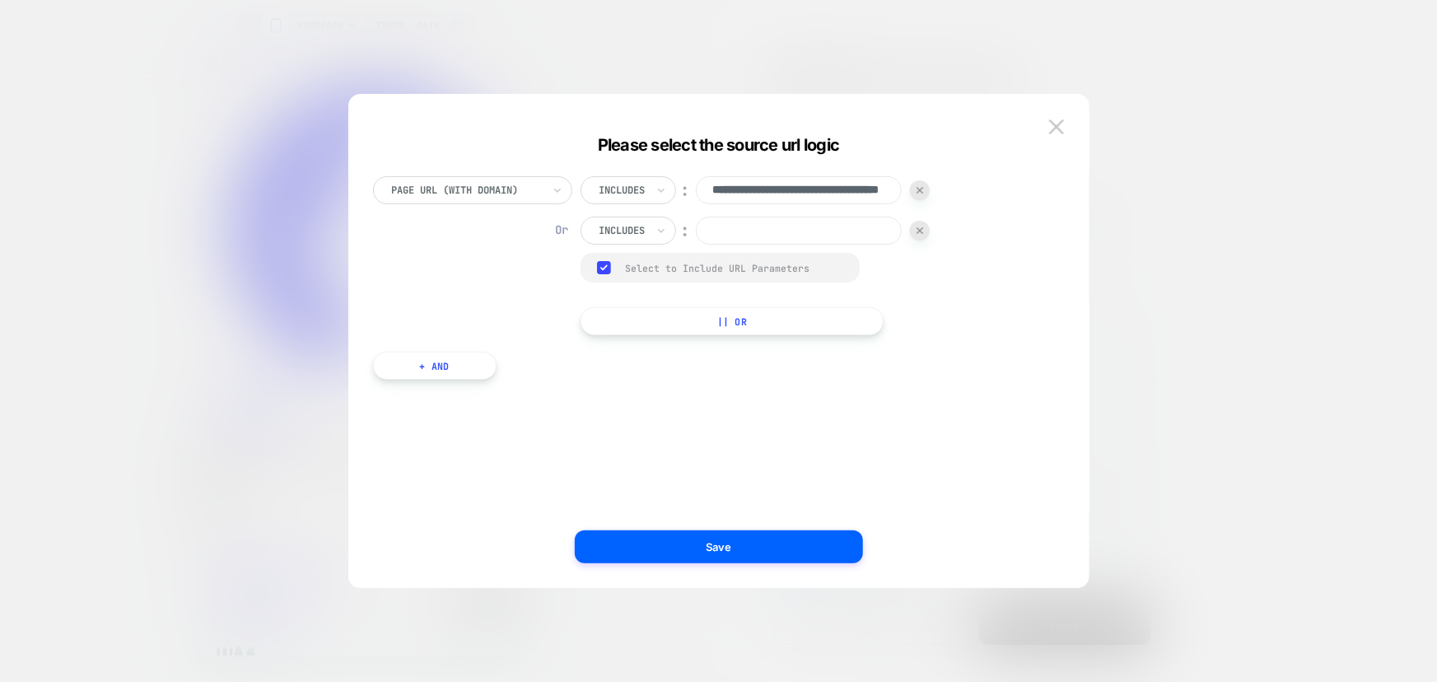
click at [924, 229] on div at bounding box center [920, 231] width 20 height 20
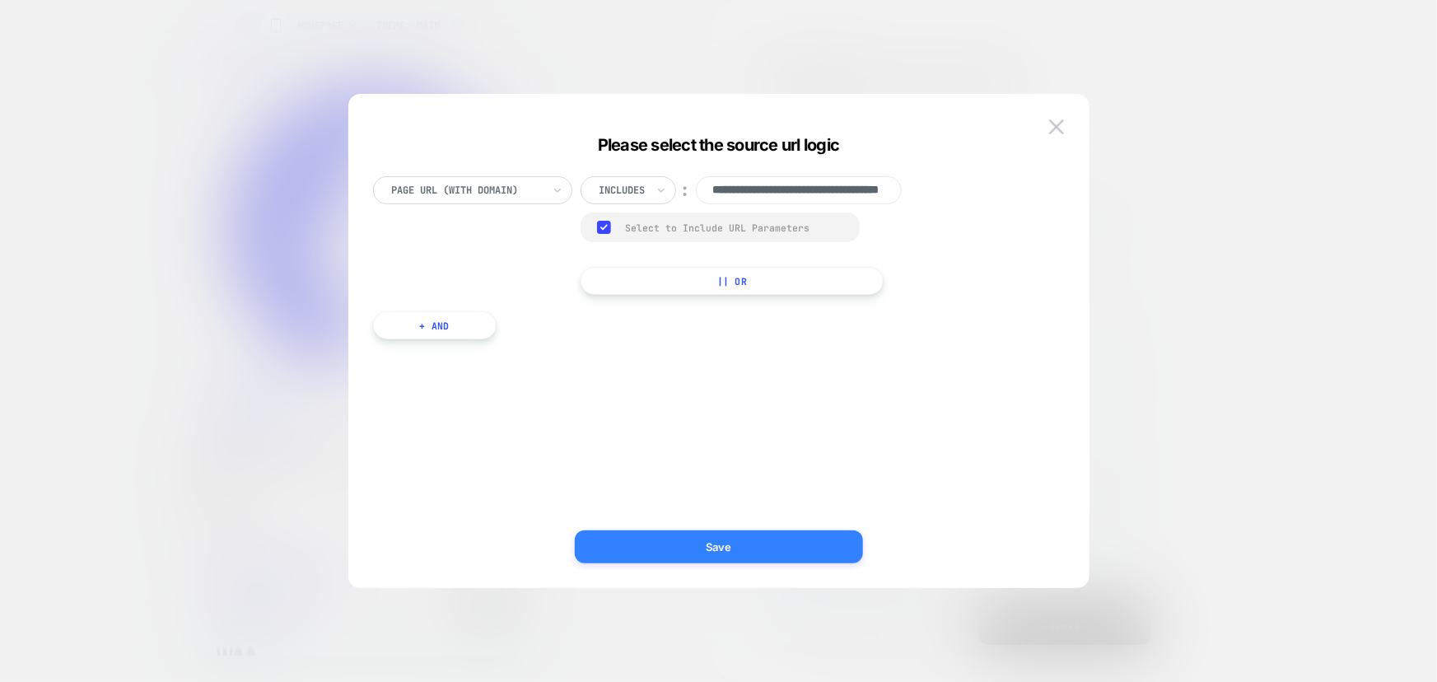
click at [753, 543] on button "Save" at bounding box center [719, 546] width 288 height 33
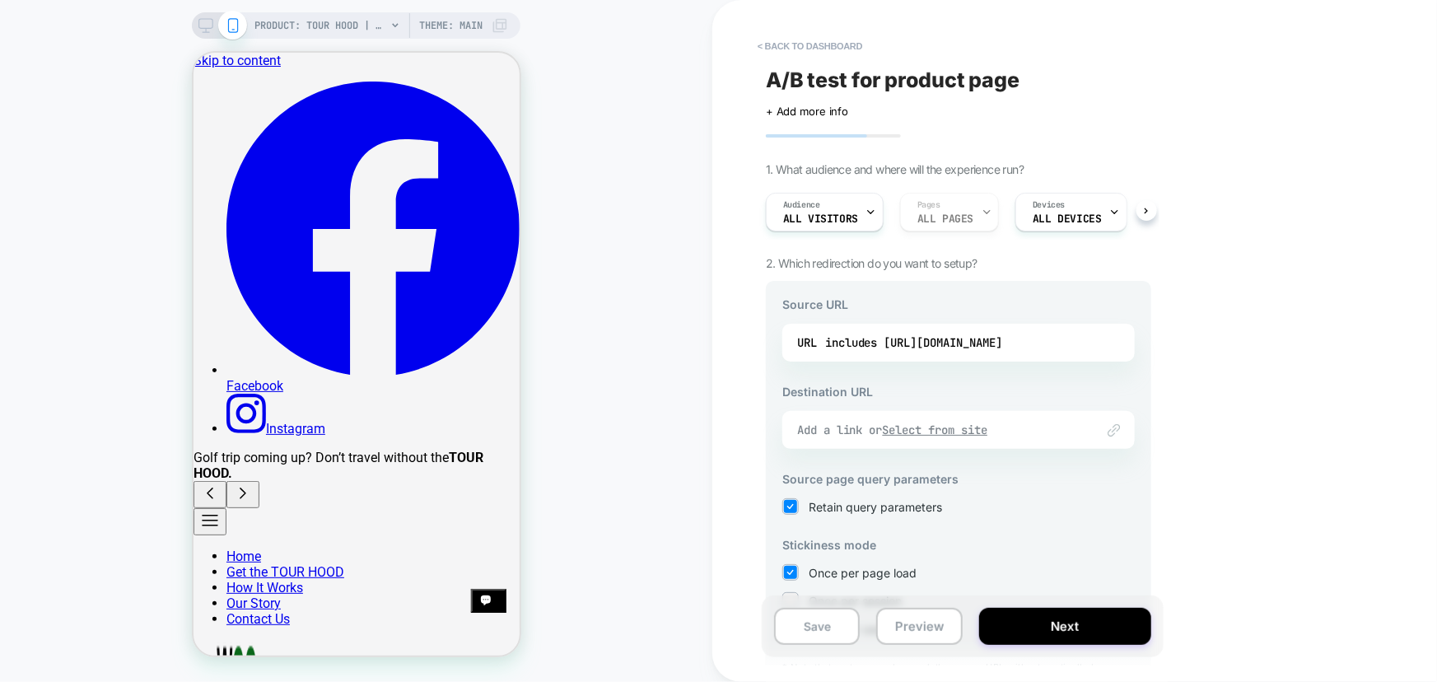
click at [977, 430] on u "Select from site" at bounding box center [935, 429] width 105 height 15
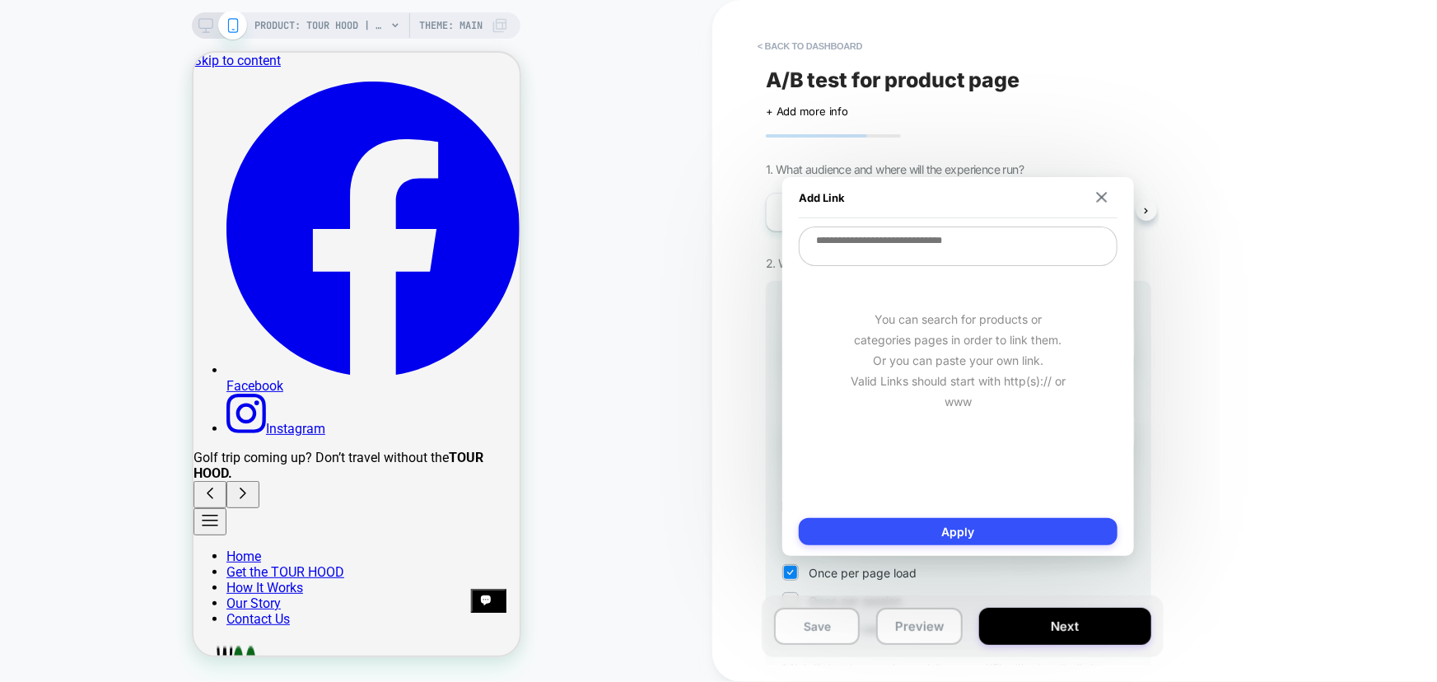
click at [911, 245] on textarea at bounding box center [958, 246] width 319 height 40
paste textarea "**********"
drag, startPoint x: 1068, startPoint y: 244, endPoint x: 798, endPoint y: 235, distance: 270.2
click at [798, 235] on div "**********" at bounding box center [958, 366] width 352 height 379
paste textarea
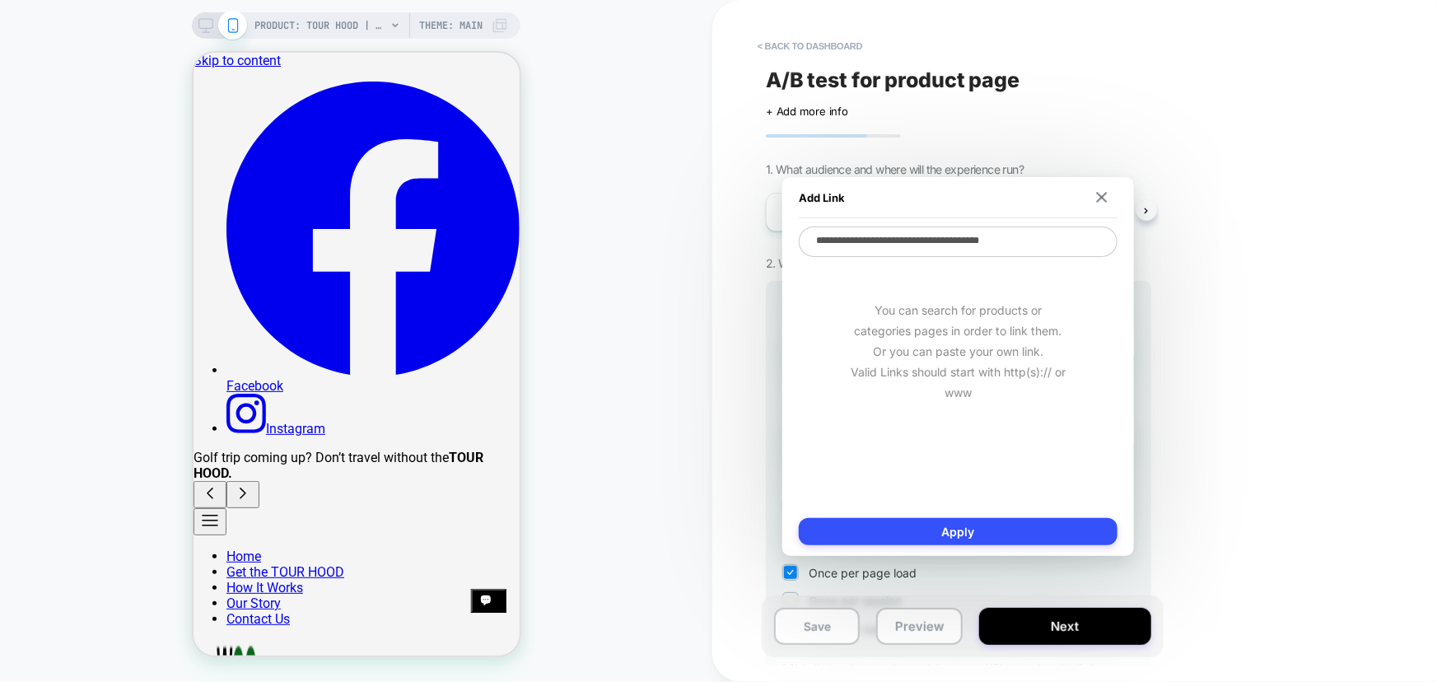
type textarea "**********"
type textarea "*"
type textarea "**********"
click at [960, 525] on button "Apply" at bounding box center [958, 531] width 319 height 27
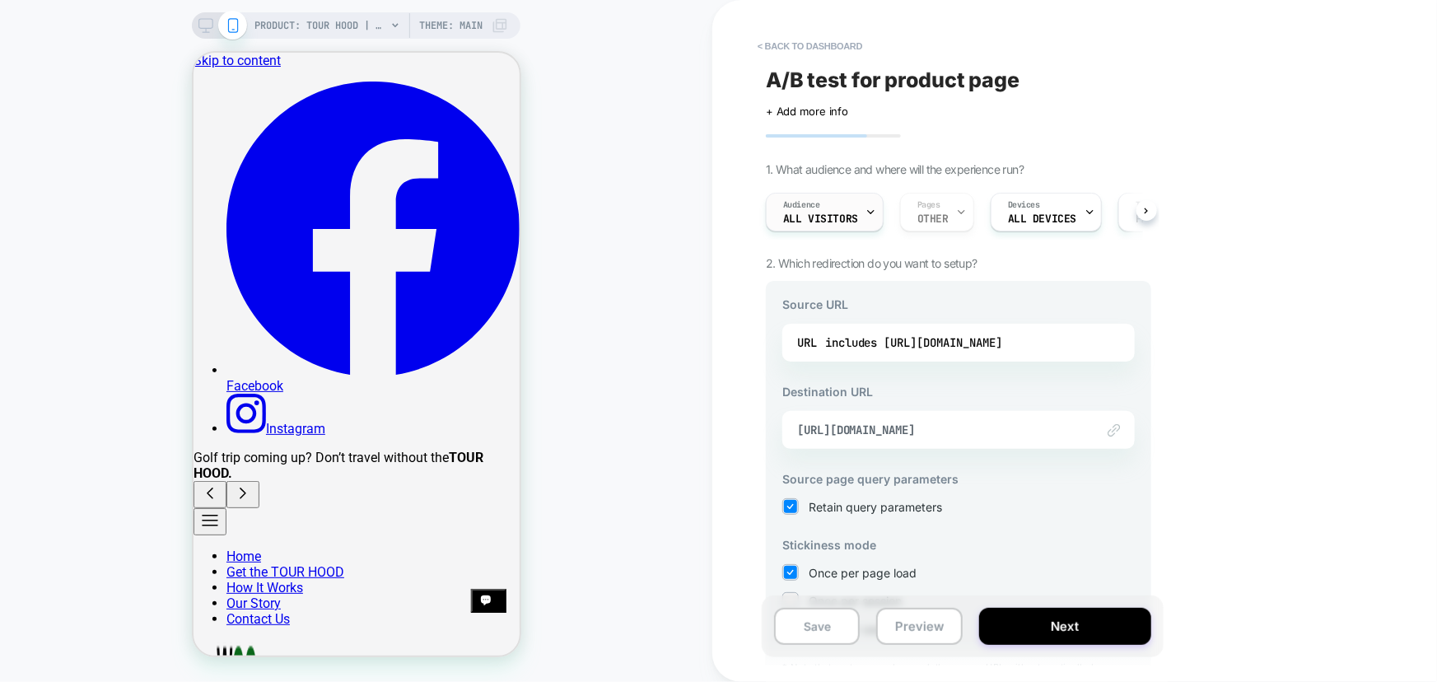
click at [850, 214] on span "All Visitors" at bounding box center [820, 219] width 75 height 12
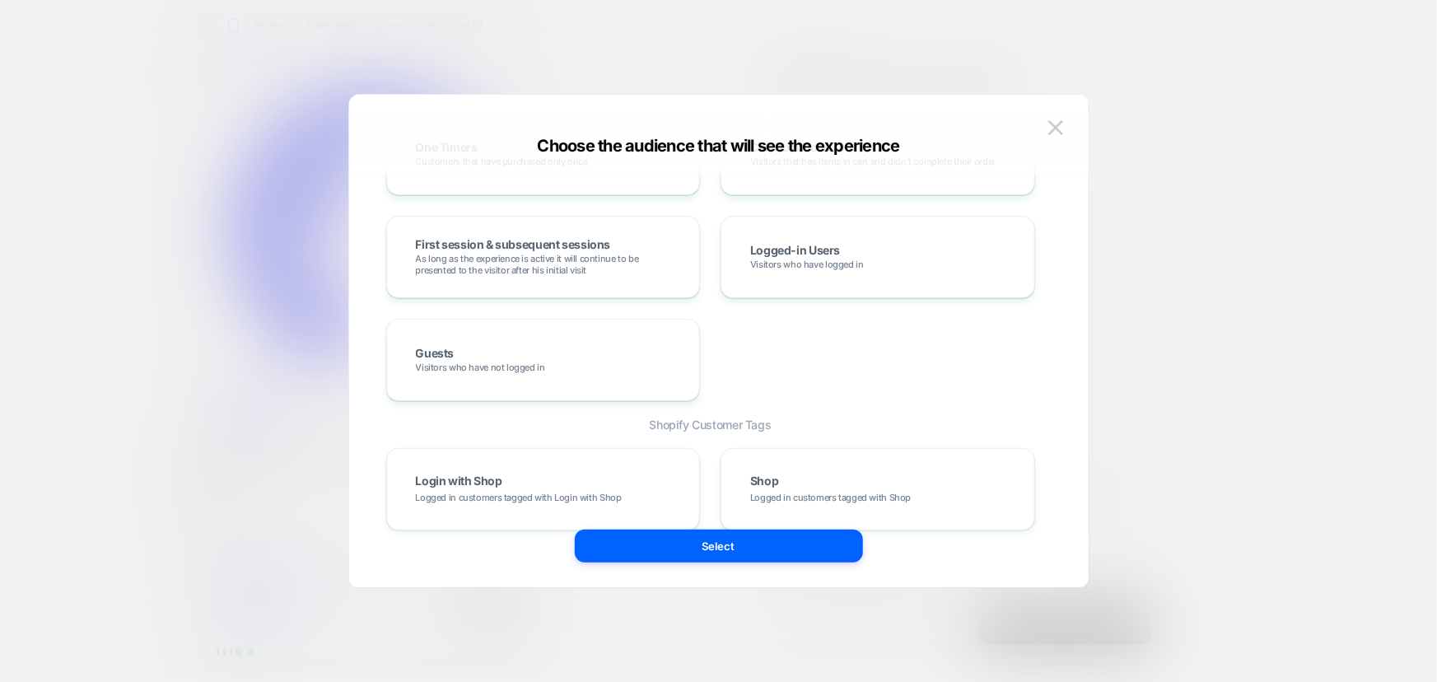
scroll to position [631, 0]
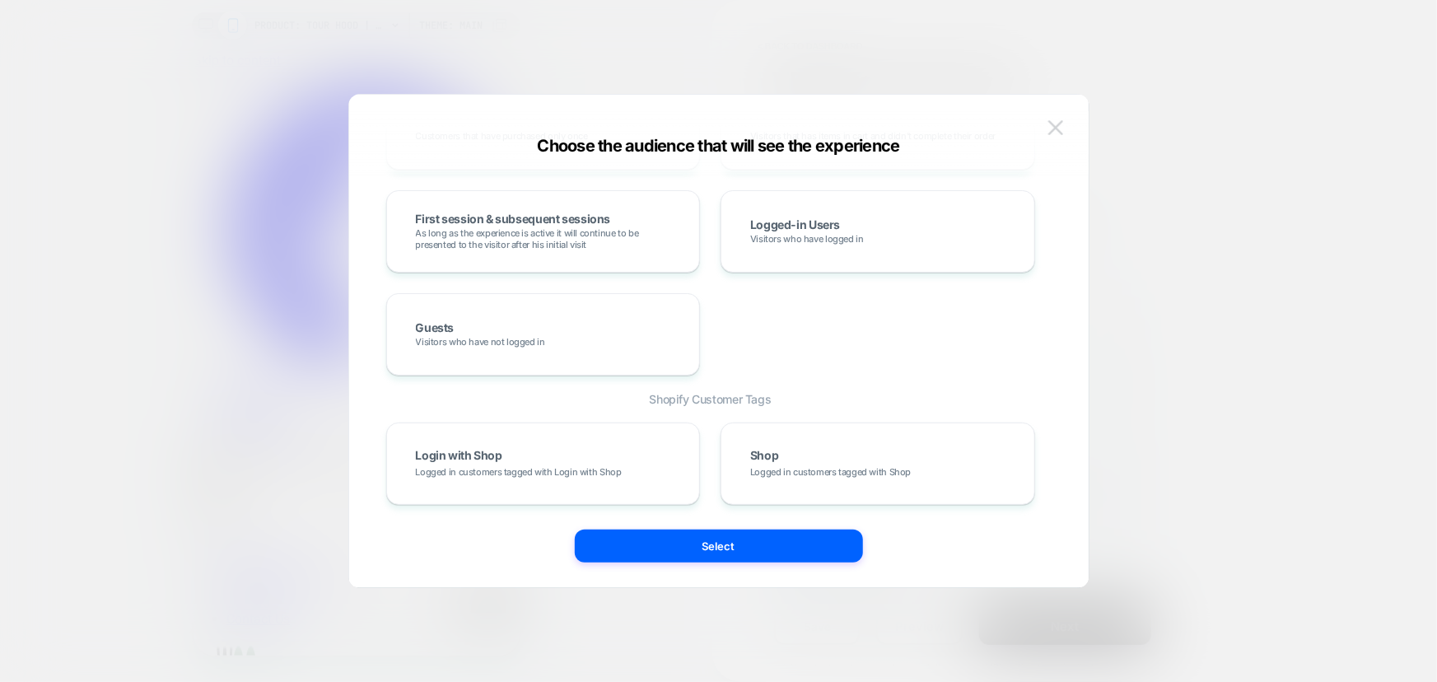
click at [1053, 124] on img at bounding box center [1055, 127] width 15 height 14
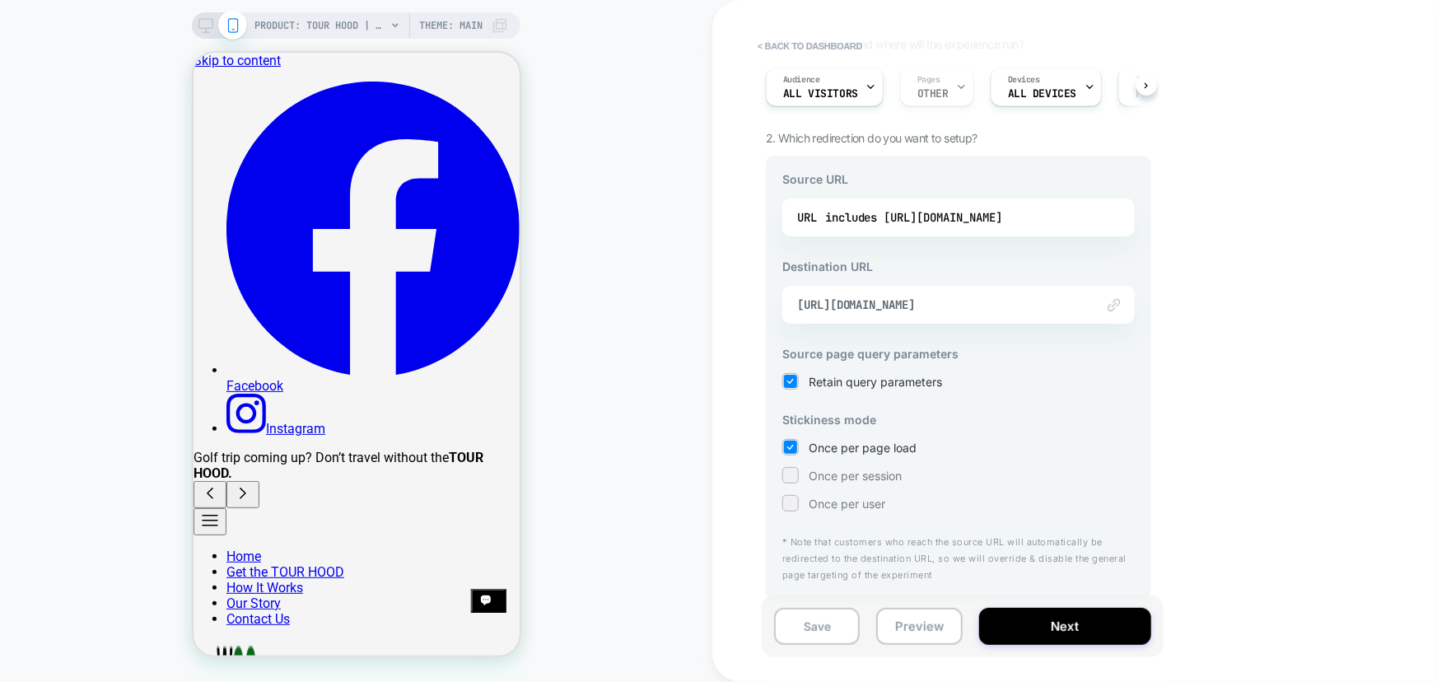
scroll to position [128, 0]
click at [1047, 627] on button "Next" at bounding box center [1065, 626] width 172 height 37
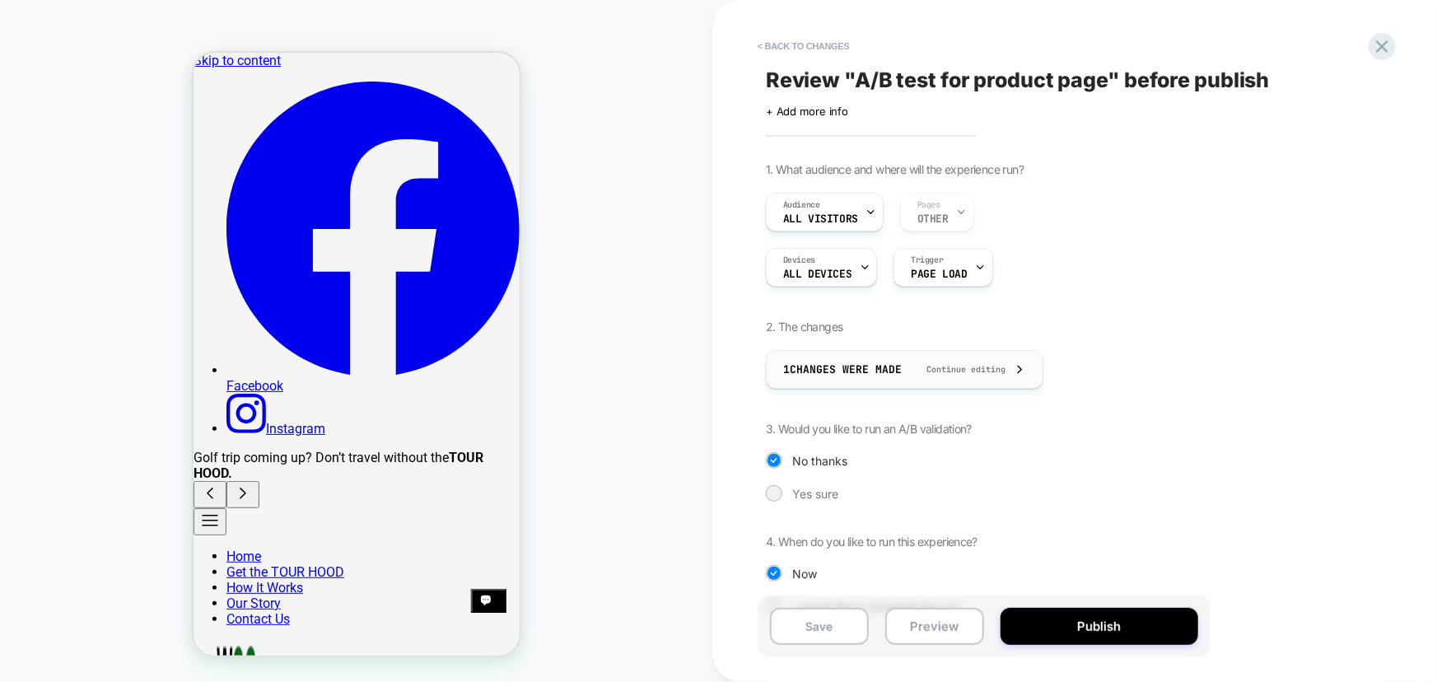
click at [875, 370] on span "1 Changes were made" at bounding box center [842, 369] width 119 height 14
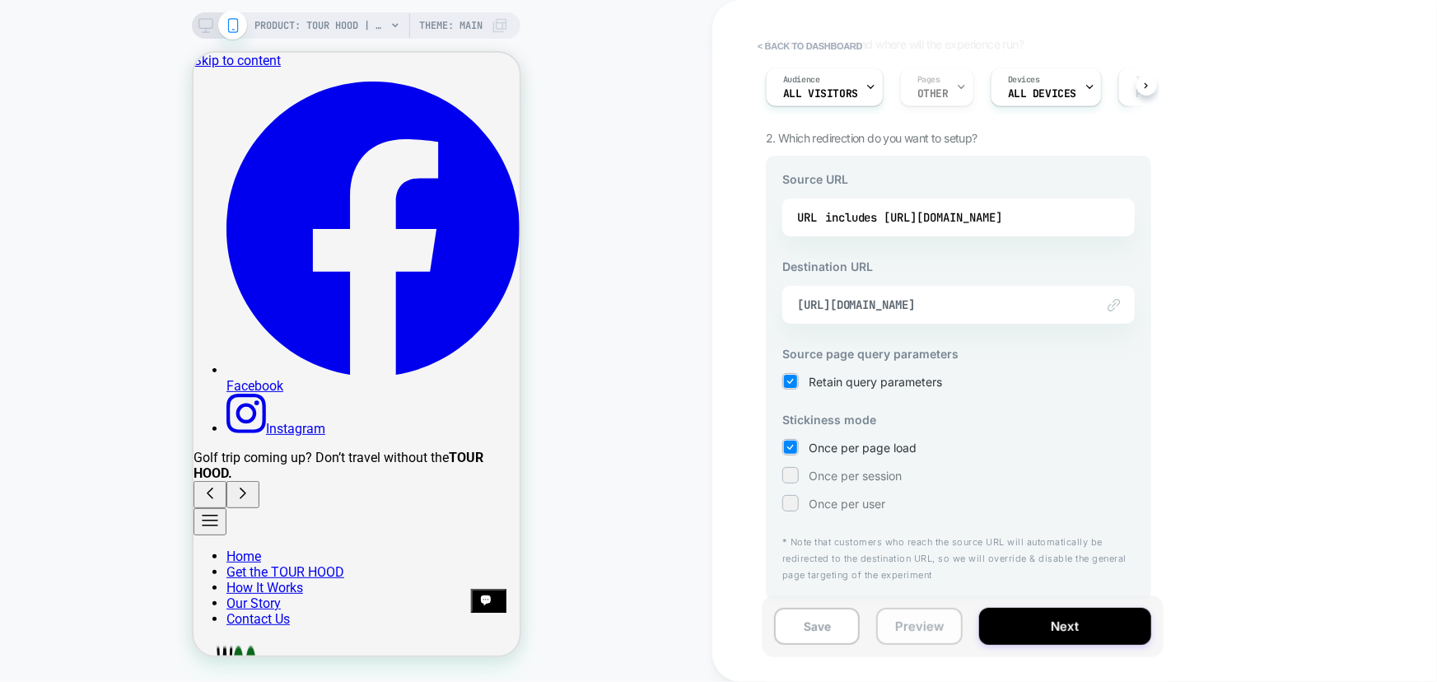
click at [939, 624] on button "Preview" at bounding box center [919, 626] width 86 height 37
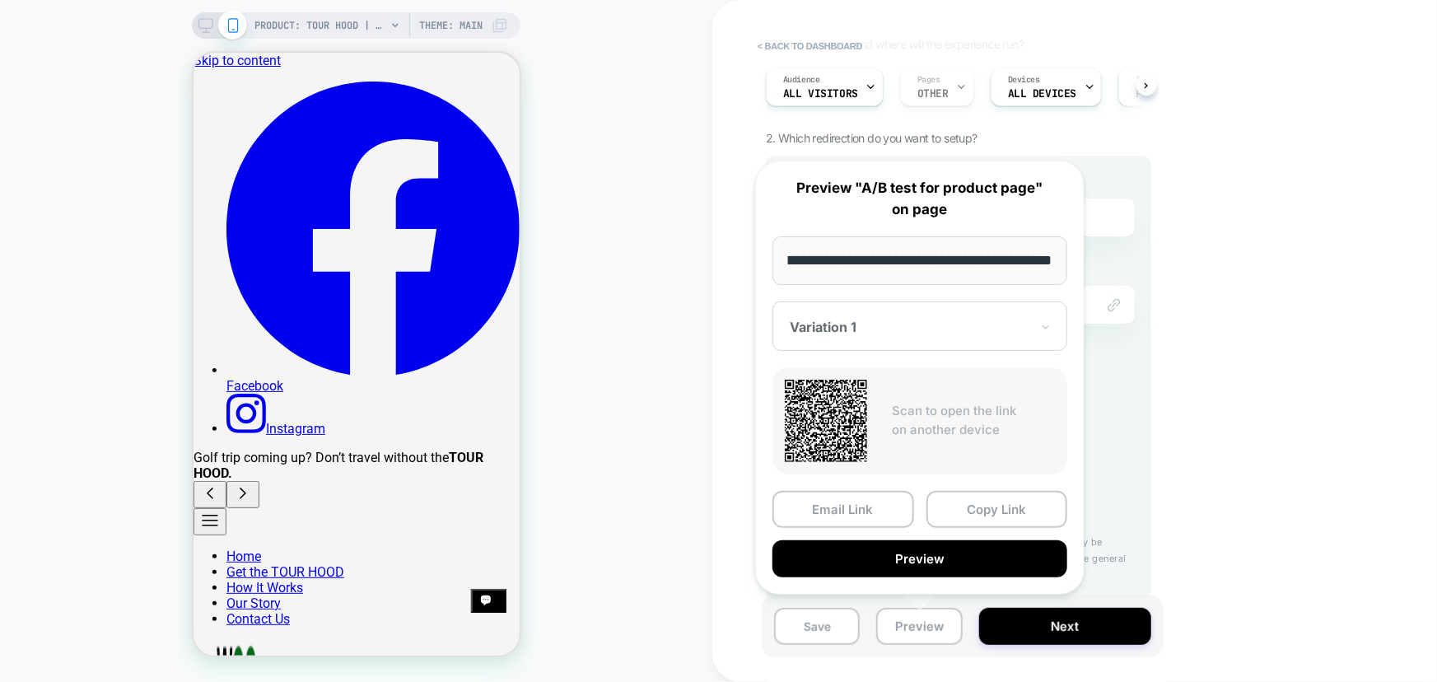
scroll to position [0, 0]
click at [1227, 229] on div "< back to dashboard A/B test for product page Click to edit experience details …" at bounding box center [1074, 341] width 725 height 682
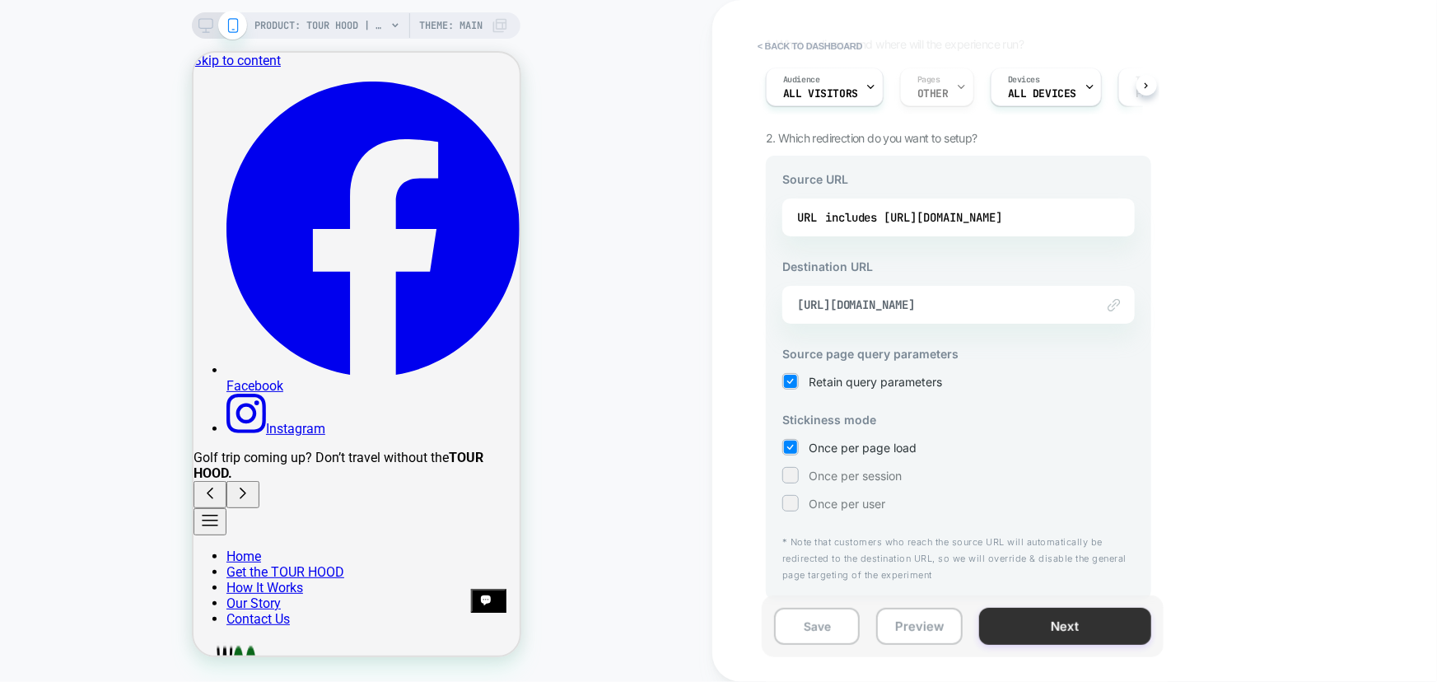
drag, startPoint x: 835, startPoint y: 620, endPoint x: 1060, endPoint y: 610, distance: 225.0
click at [1053, 601] on div "Save Preview Next" at bounding box center [963, 626] width 402 height 62
click at [1065, 622] on button "Next" at bounding box center [1065, 626] width 172 height 37
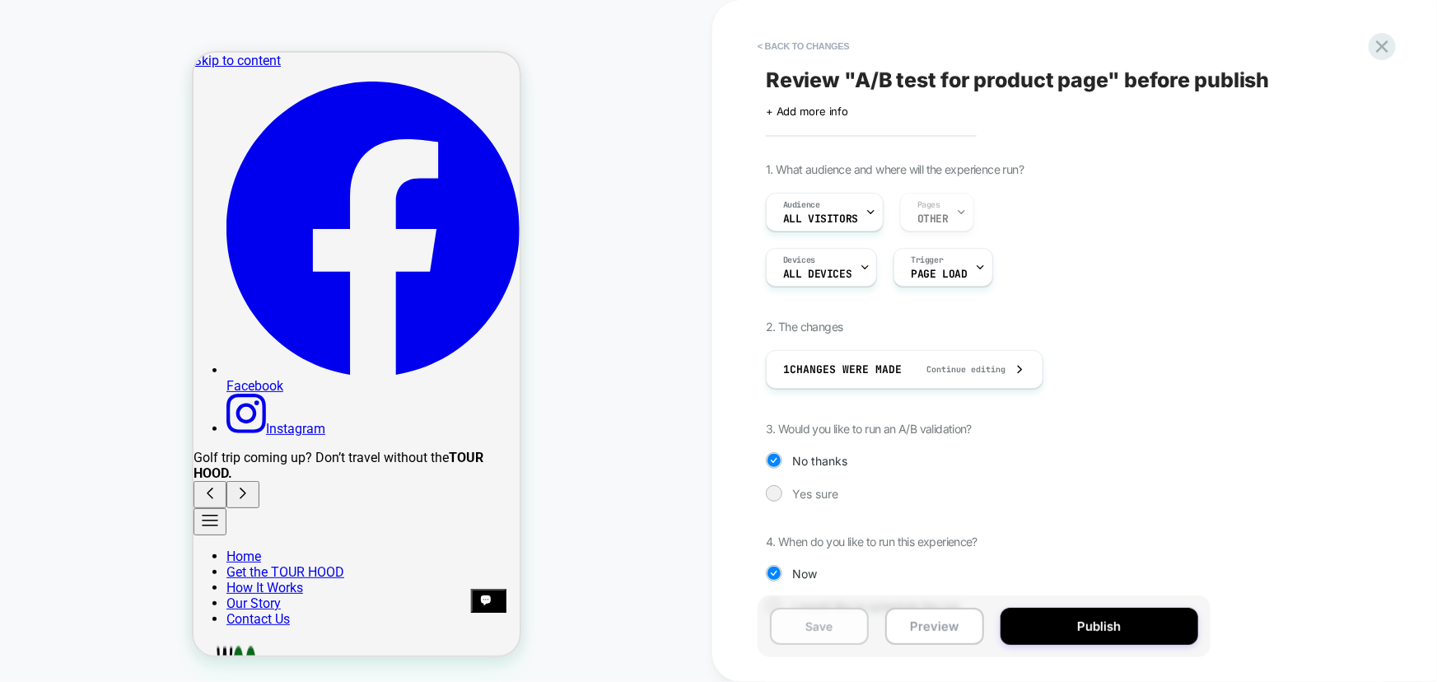
click at [845, 626] on button "Save" at bounding box center [819, 626] width 99 height 37
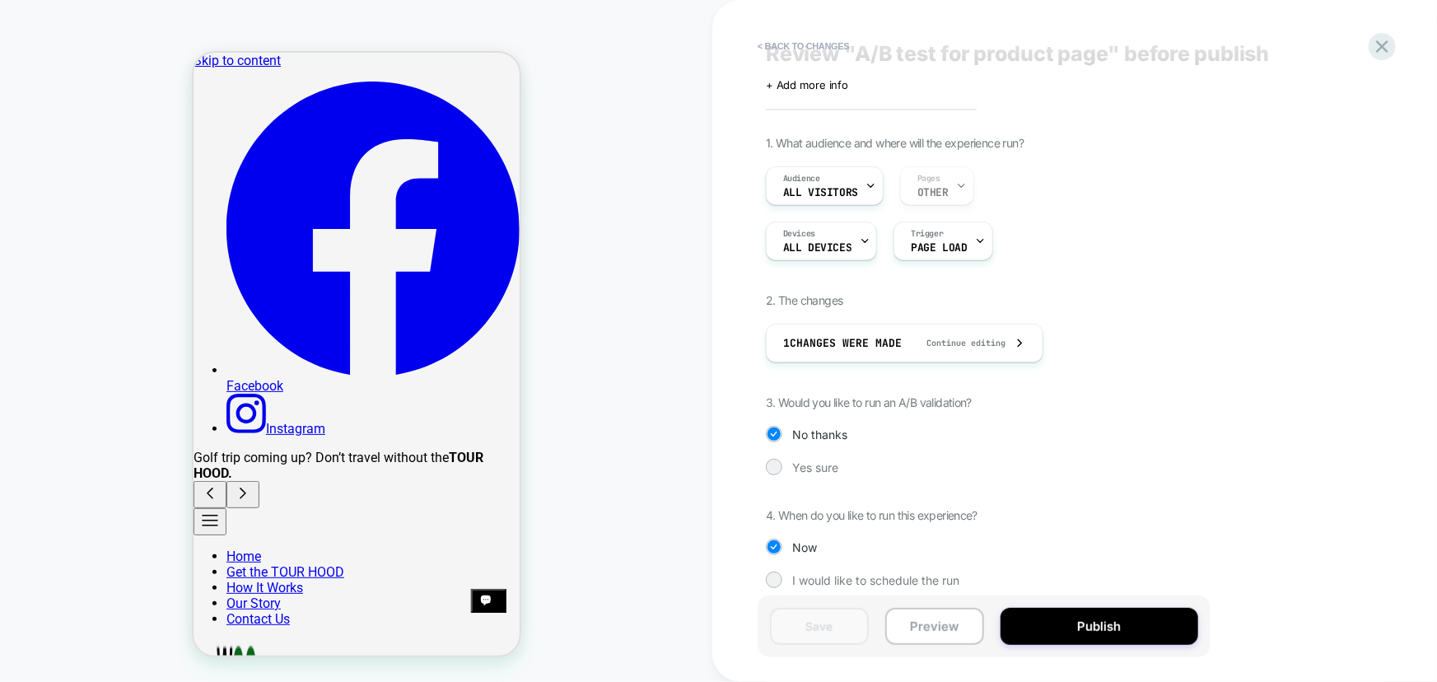
scroll to position [40, 0]
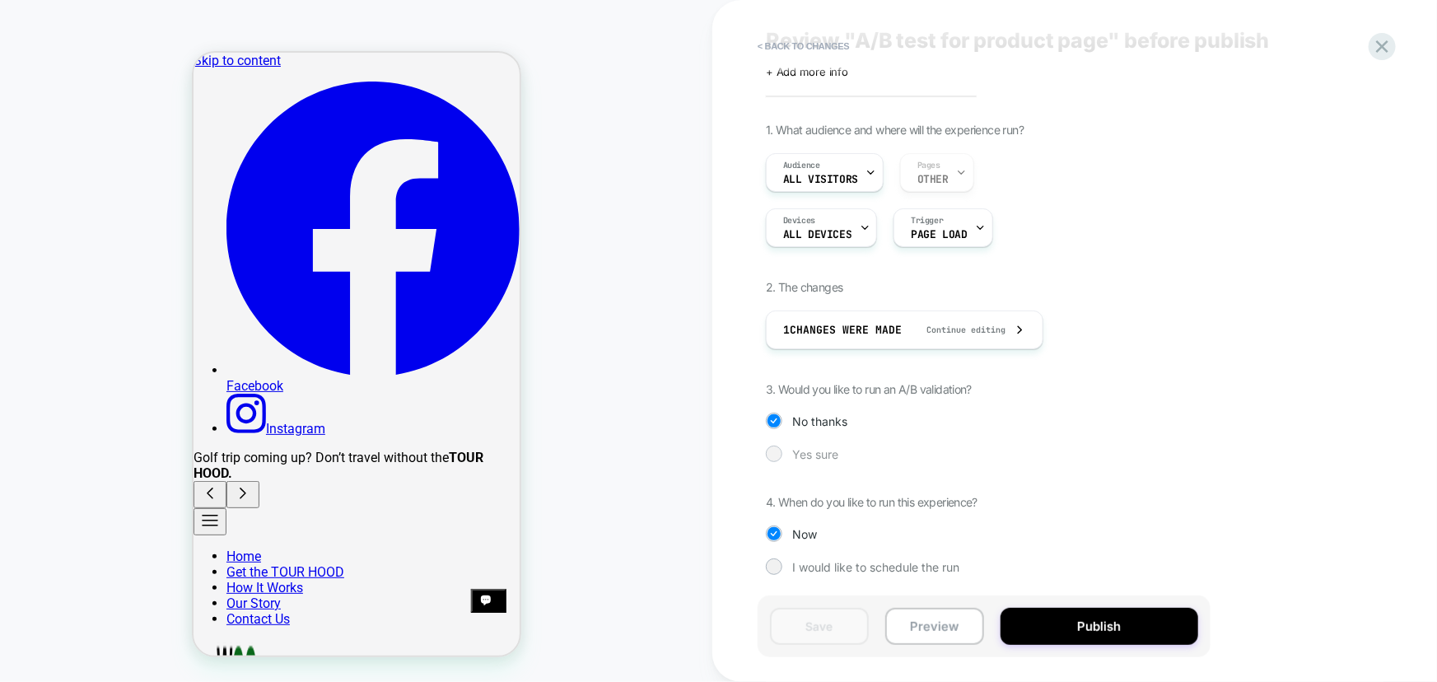
click at [777, 452] on div at bounding box center [773, 453] width 12 height 12
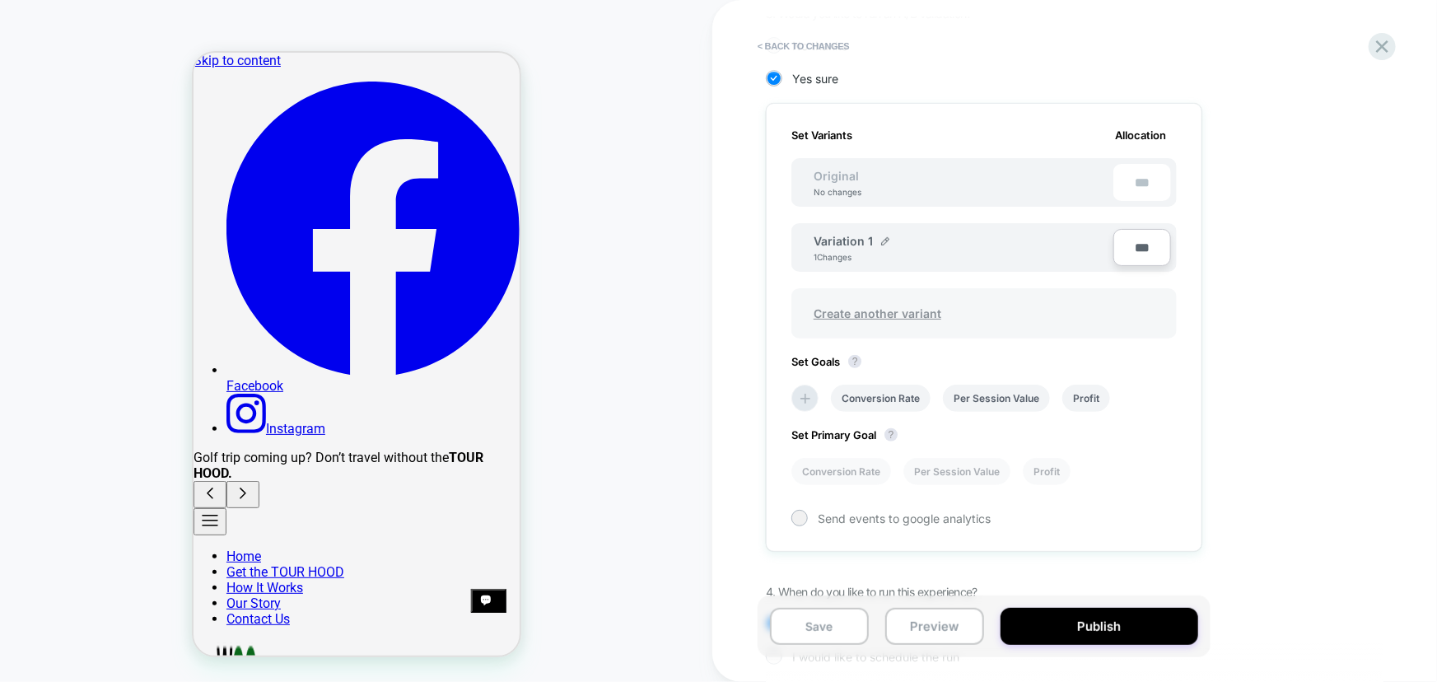
scroll to position [428, 0]
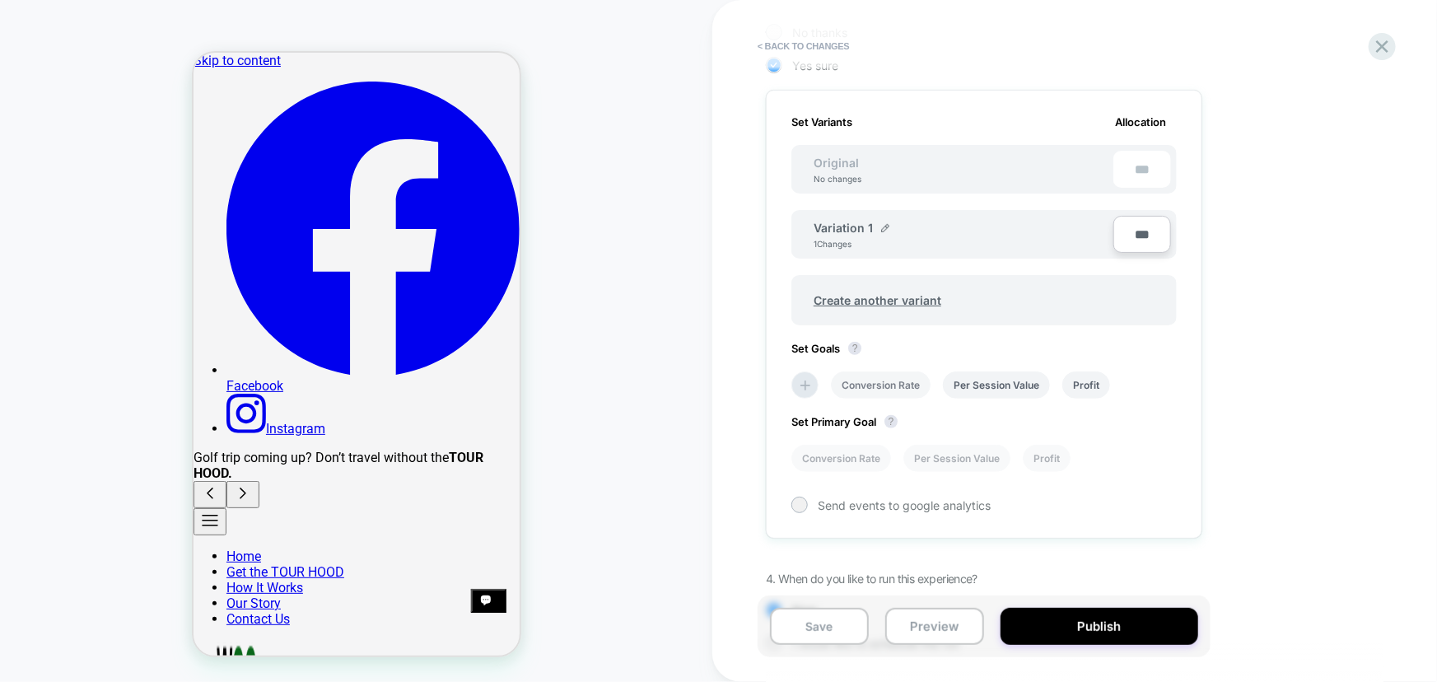
click at [901, 384] on li "Conversion Rate" at bounding box center [881, 384] width 100 height 27
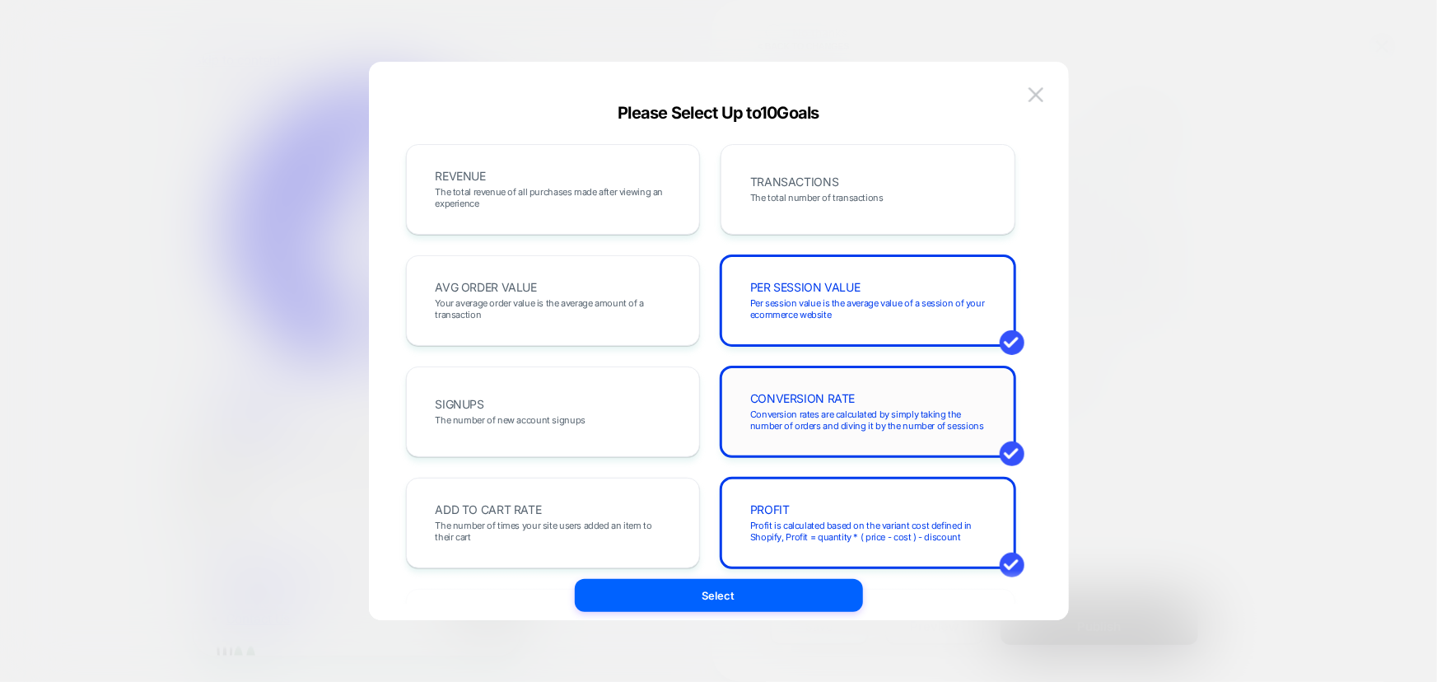
click at [832, 403] on span "CONVERSION RATE" at bounding box center [802, 399] width 105 height 12
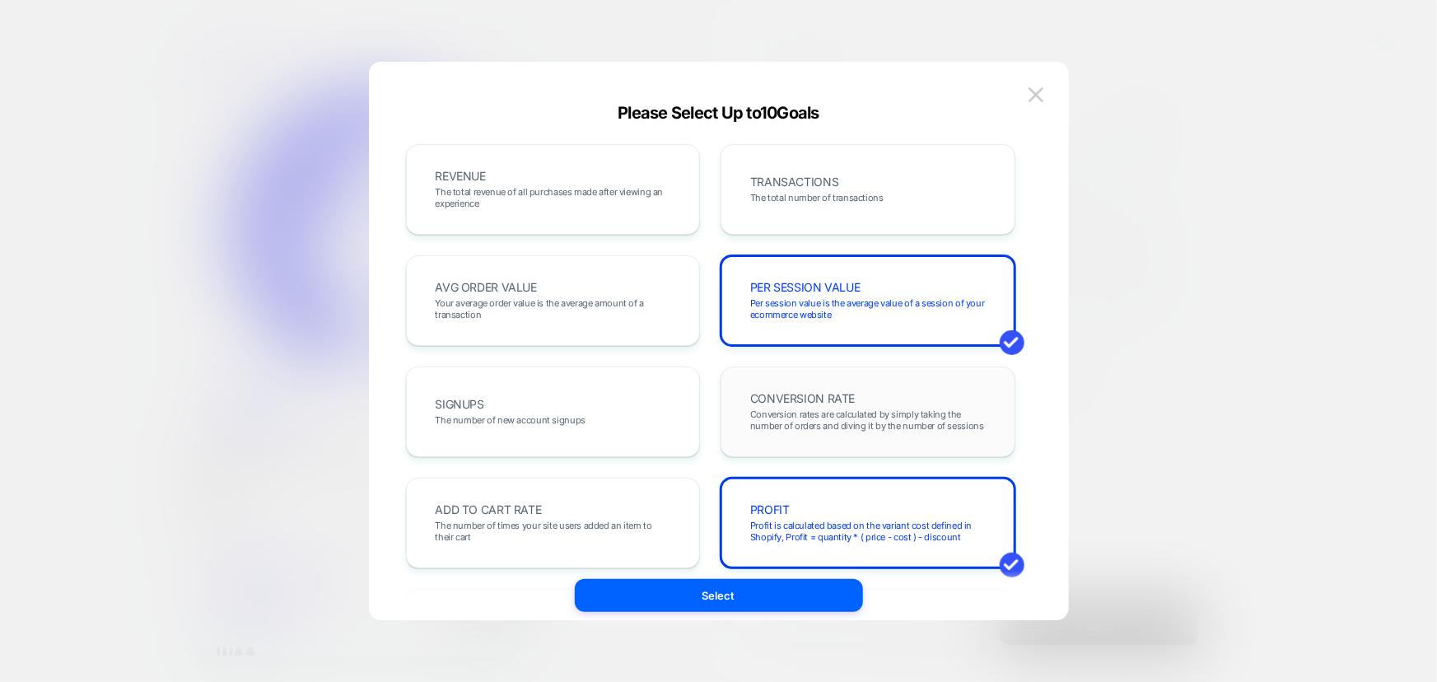
click at [832, 403] on span "CONVERSION RATE" at bounding box center [802, 399] width 105 height 12
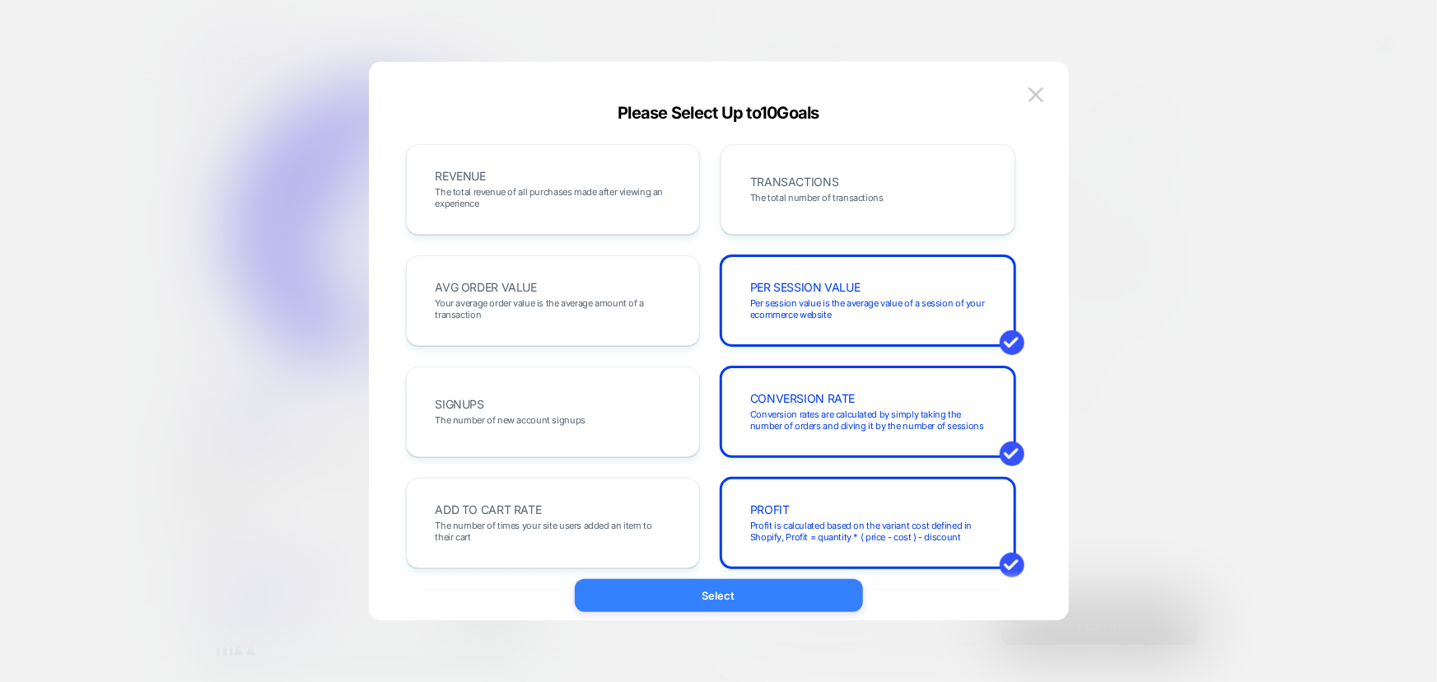
click at [730, 598] on button "Select" at bounding box center [719, 595] width 288 height 33
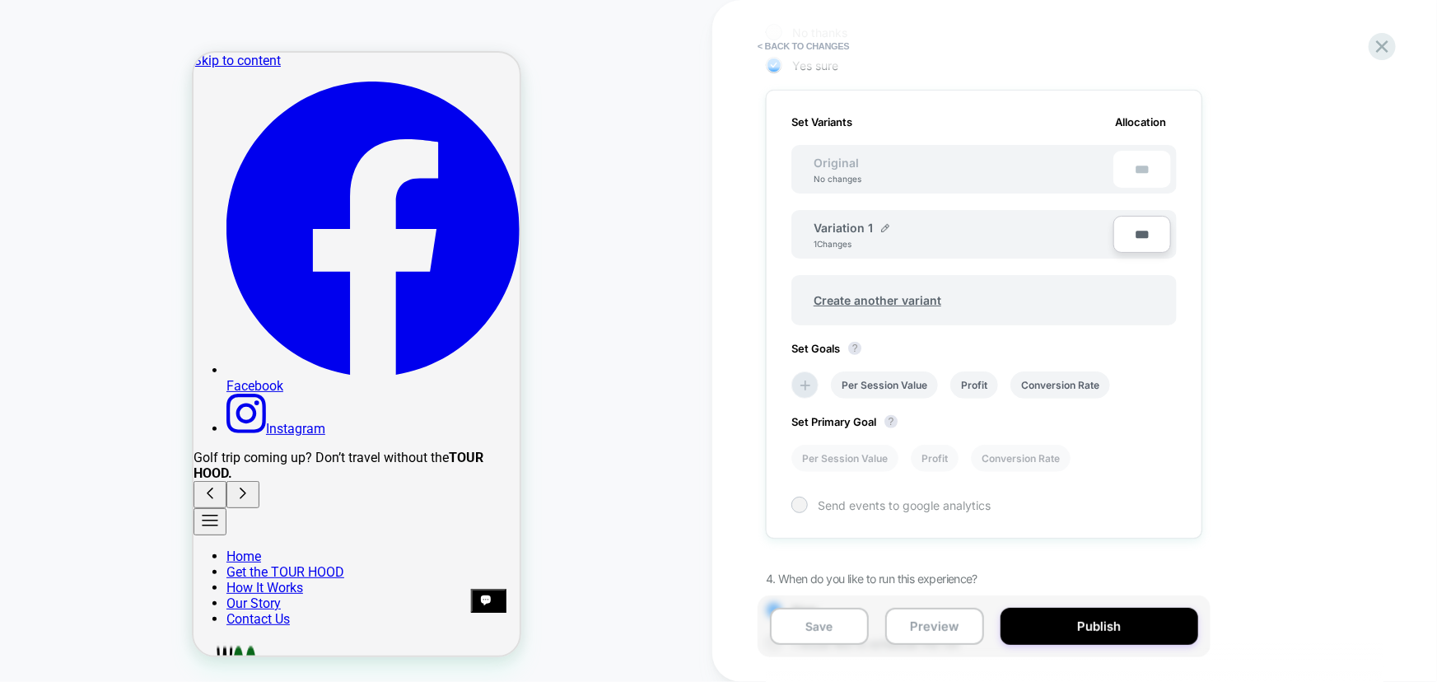
click at [795, 504] on div at bounding box center [799, 504] width 12 height 12
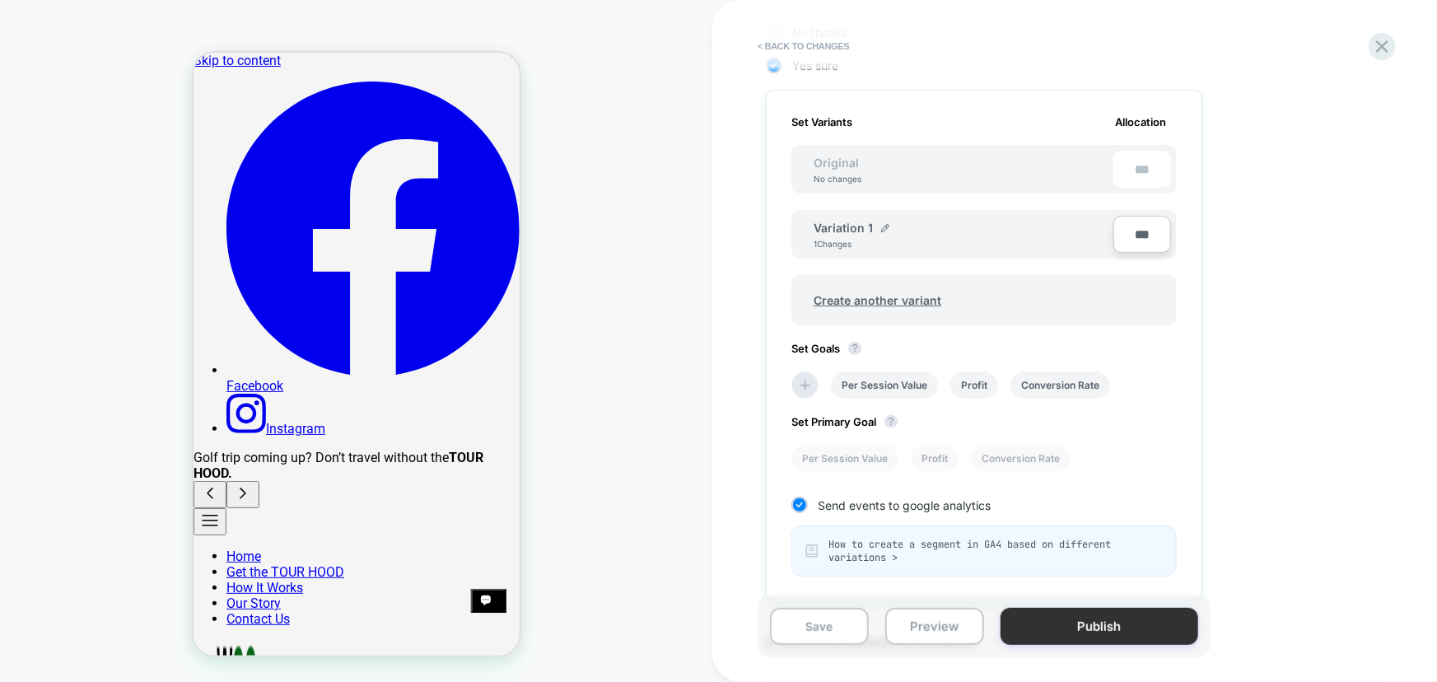
click at [1069, 626] on button "Publish" at bounding box center [1099, 626] width 198 height 37
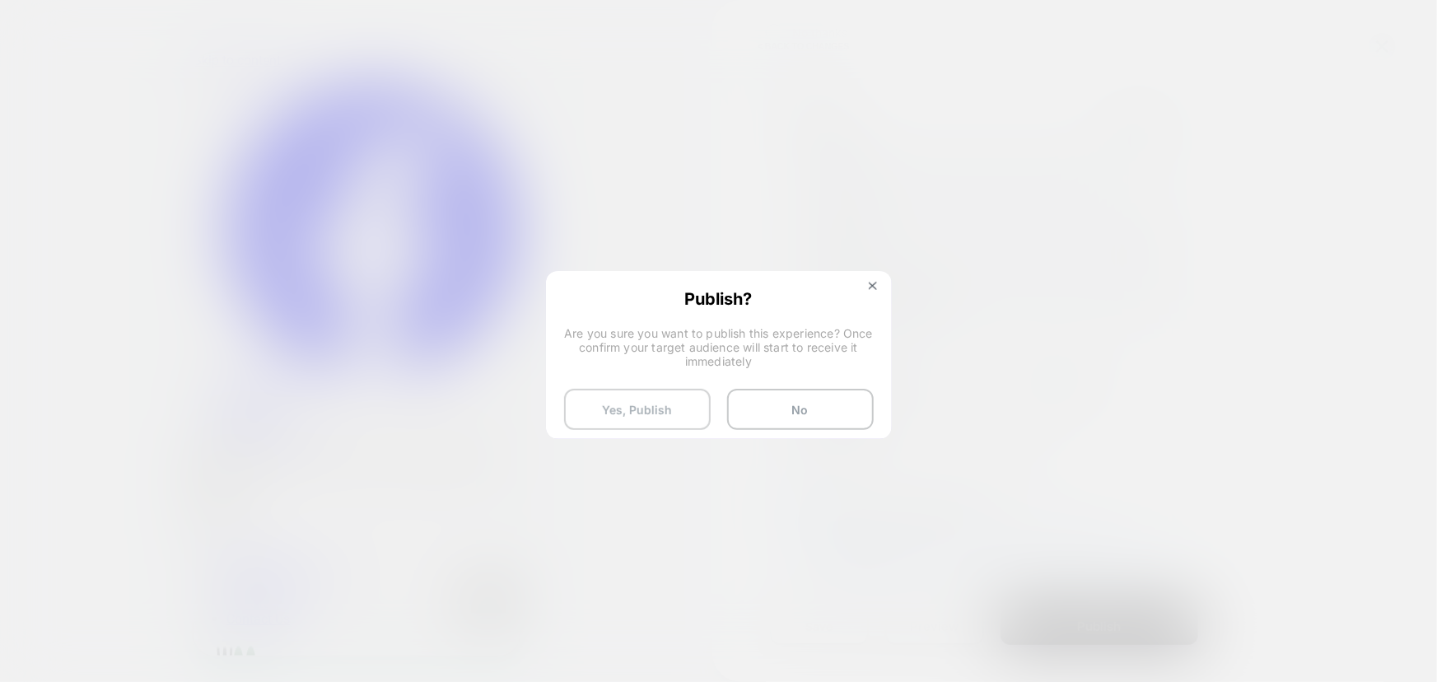
click at [650, 409] on button "Yes, Publish" at bounding box center [637, 409] width 147 height 41
